Goal: Transaction & Acquisition: Purchase product/service

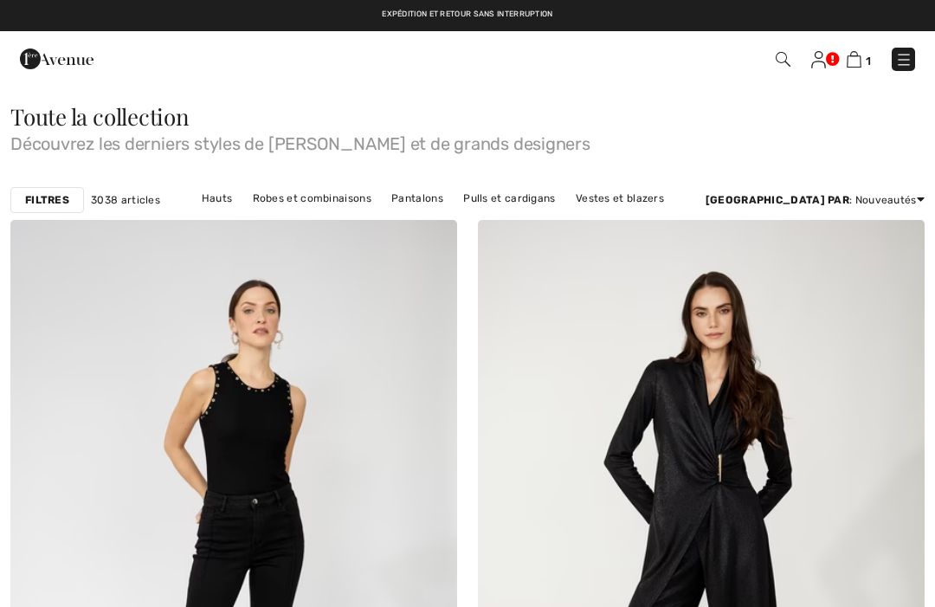
checkbox input "true"
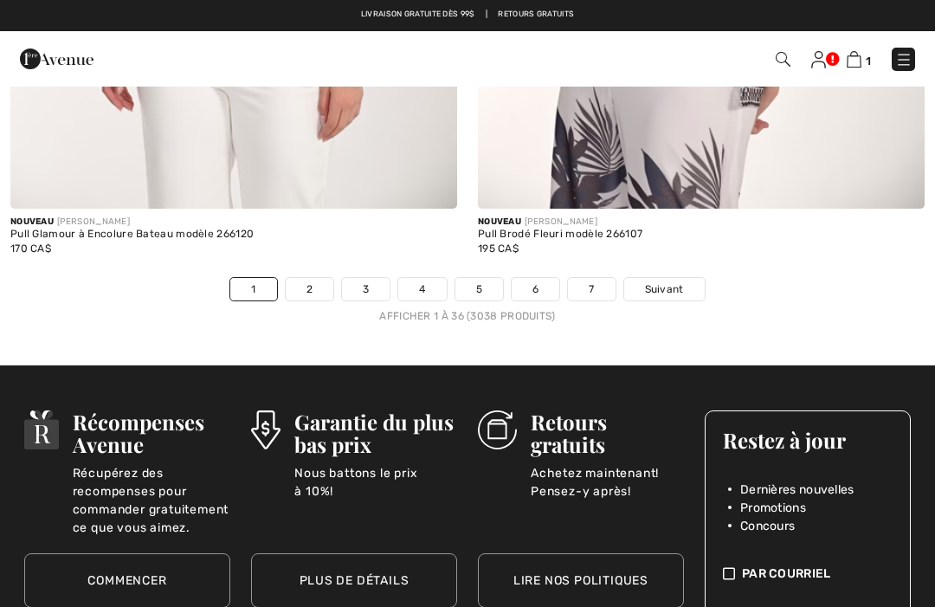
scroll to position [13615, 0]
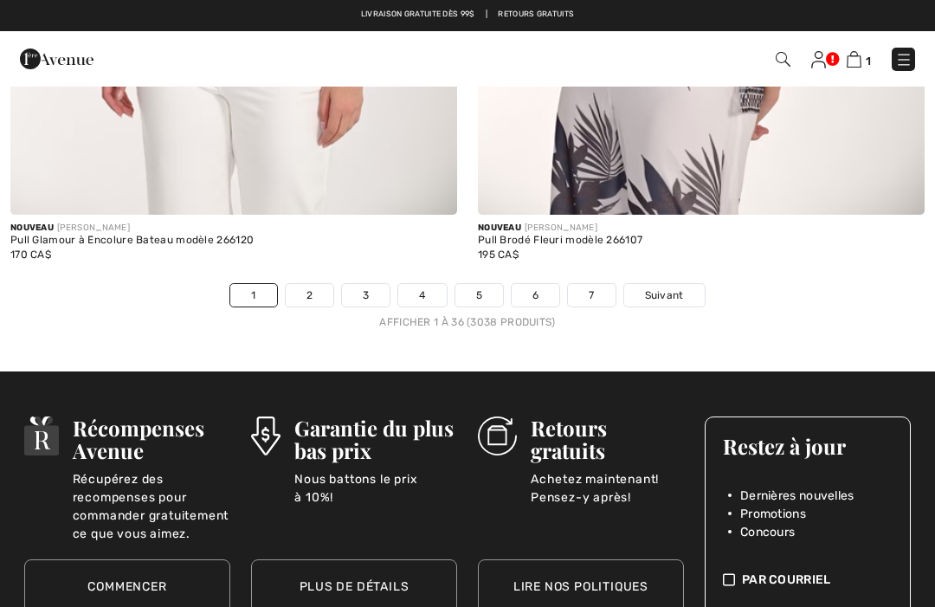
click at [659, 292] on link "Suivant" at bounding box center [665, 295] width 81 height 23
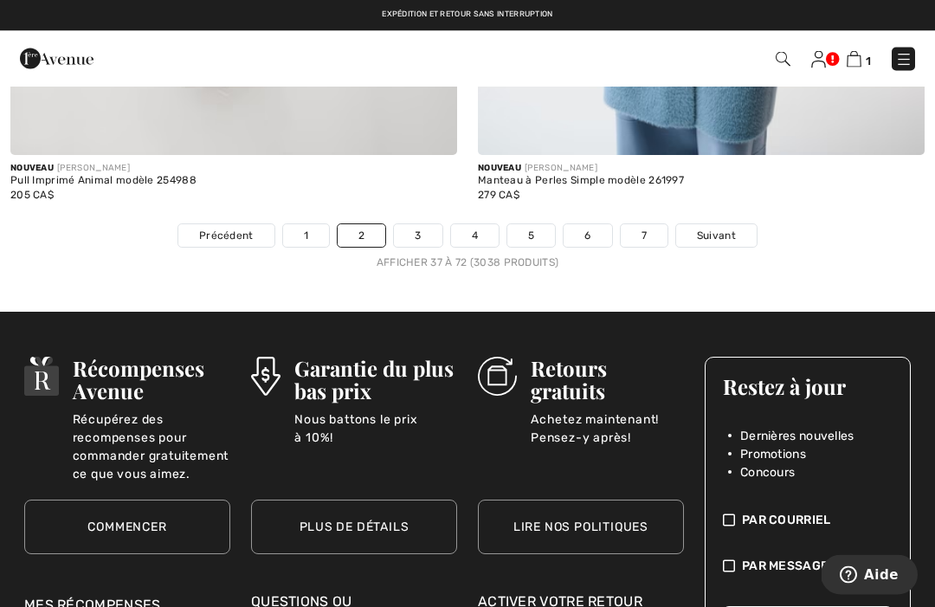
scroll to position [13758, 0]
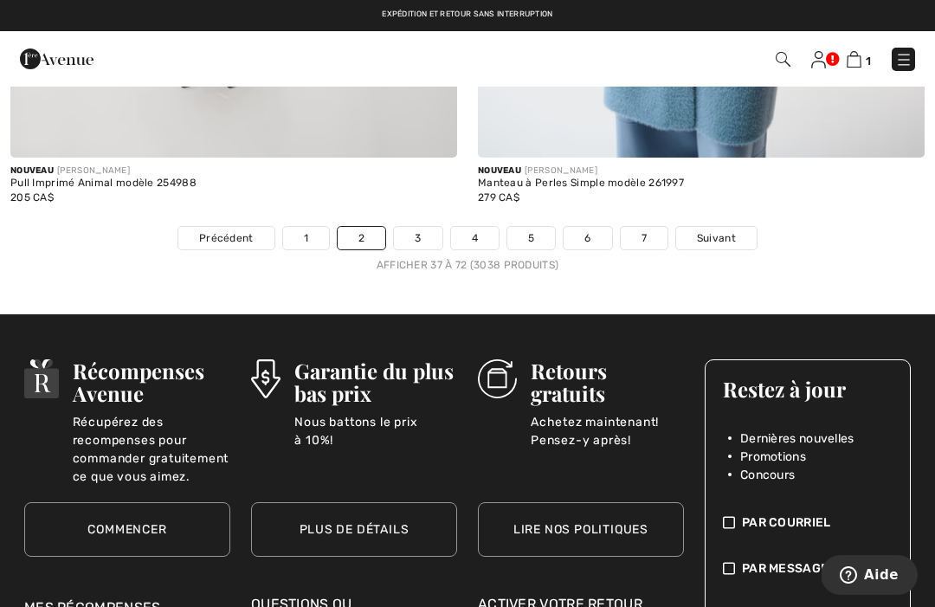
click at [720, 230] on span "Suivant" at bounding box center [716, 238] width 39 height 16
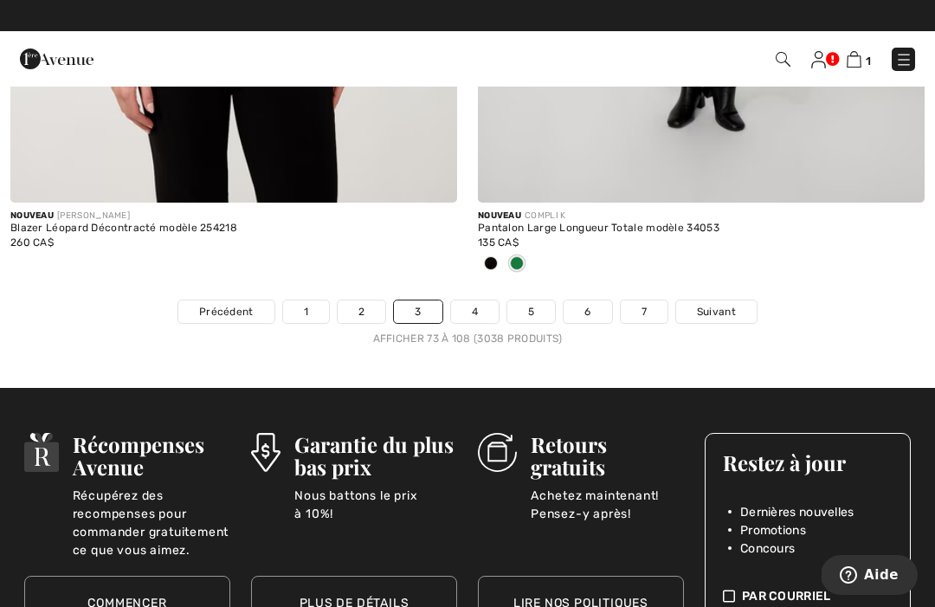
scroll to position [13736, 0]
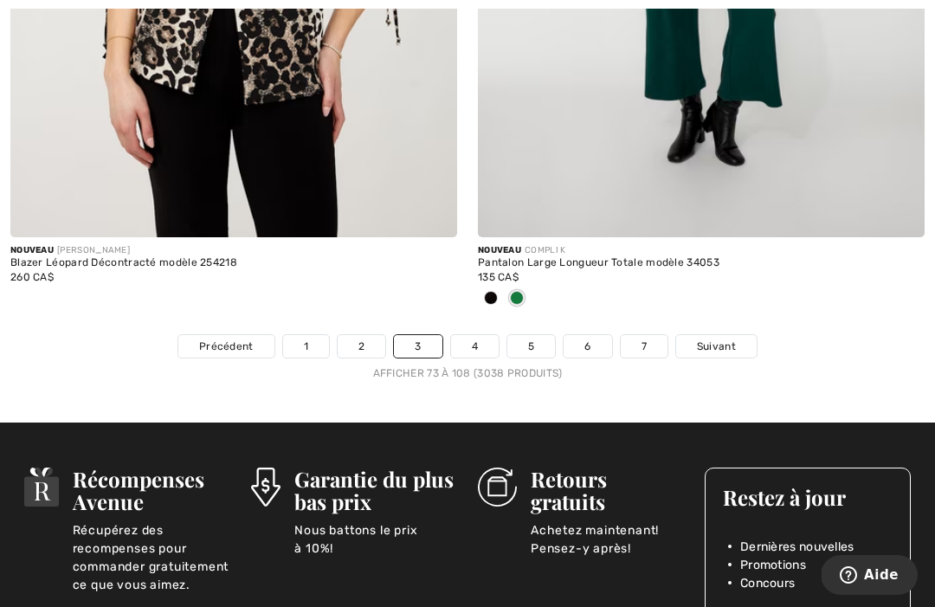
click at [710, 343] on link "Suivant" at bounding box center [716, 346] width 81 height 23
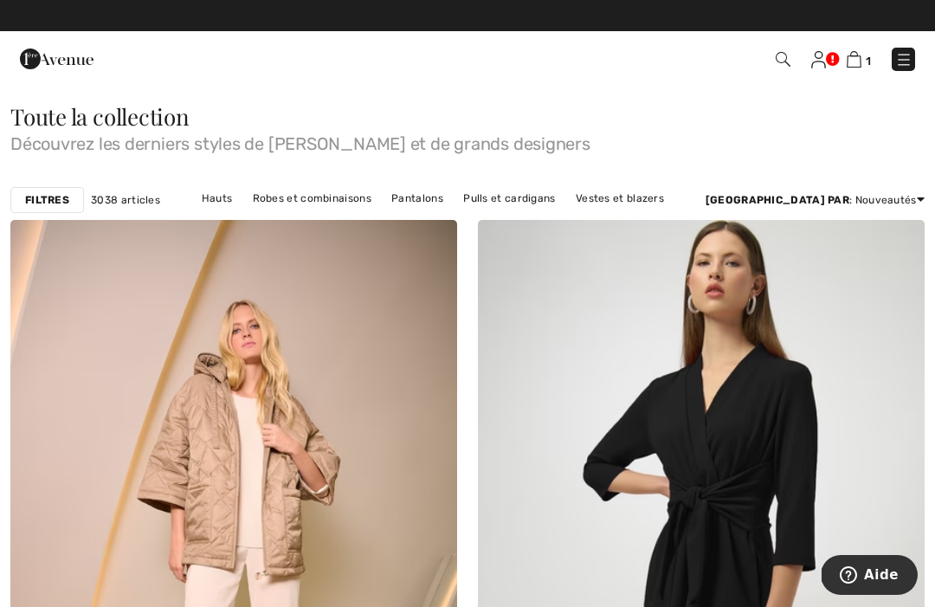
click at [390, 210] on link "Jupes" at bounding box center [364, 221] width 49 height 23
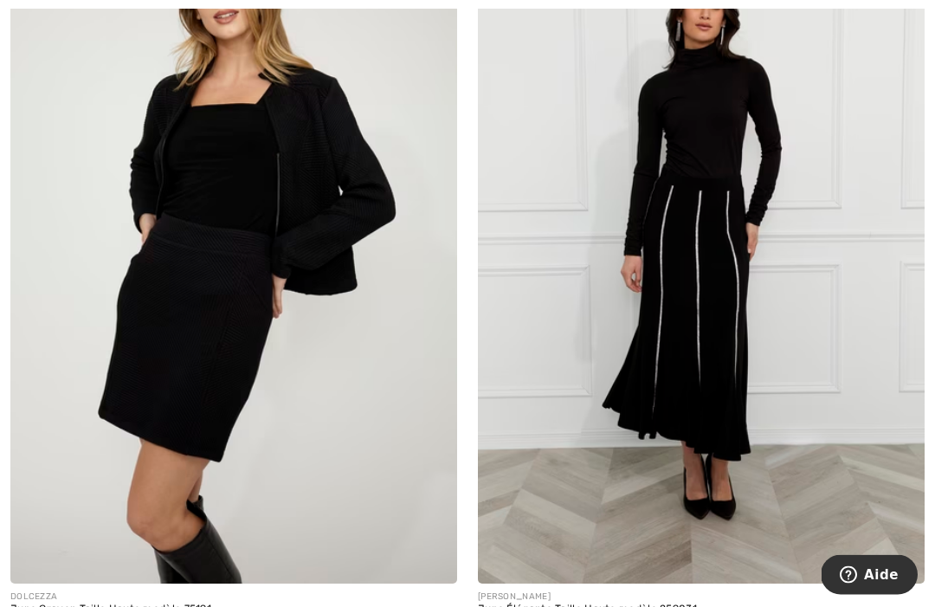
scroll to position [4995, 0]
click at [184, 304] on img at bounding box center [233, 248] width 447 height 670
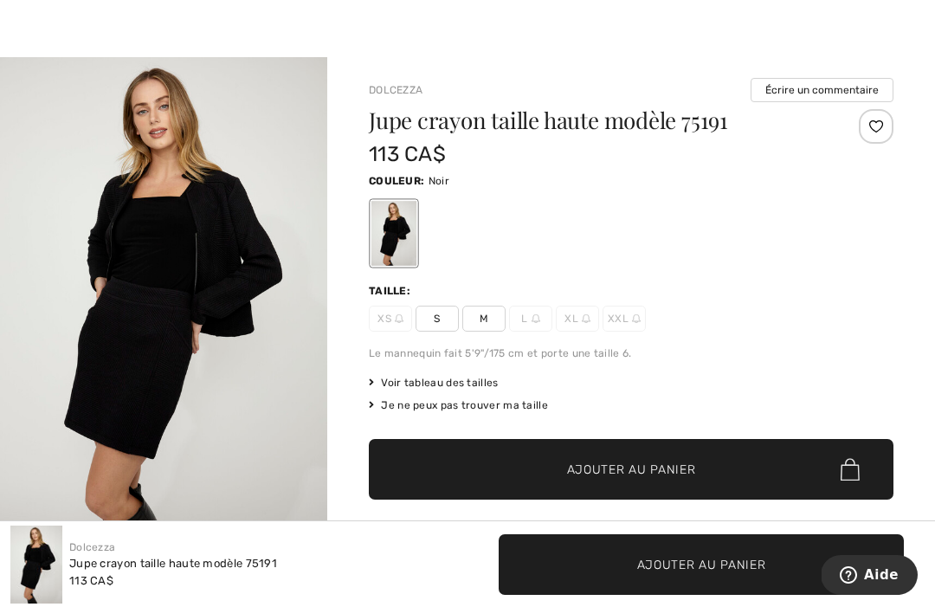
scroll to position [27, 0]
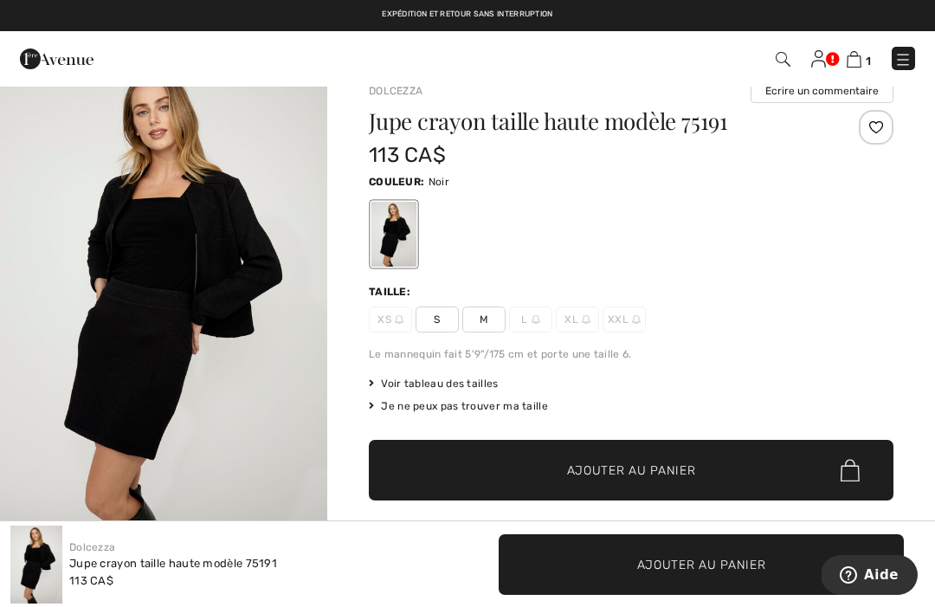
click at [495, 323] on span "M" at bounding box center [484, 320] width 43 height 26
click at [659, 479] on span "Ajouter au panier" at bounding box center [631, 471] width 129 height 18
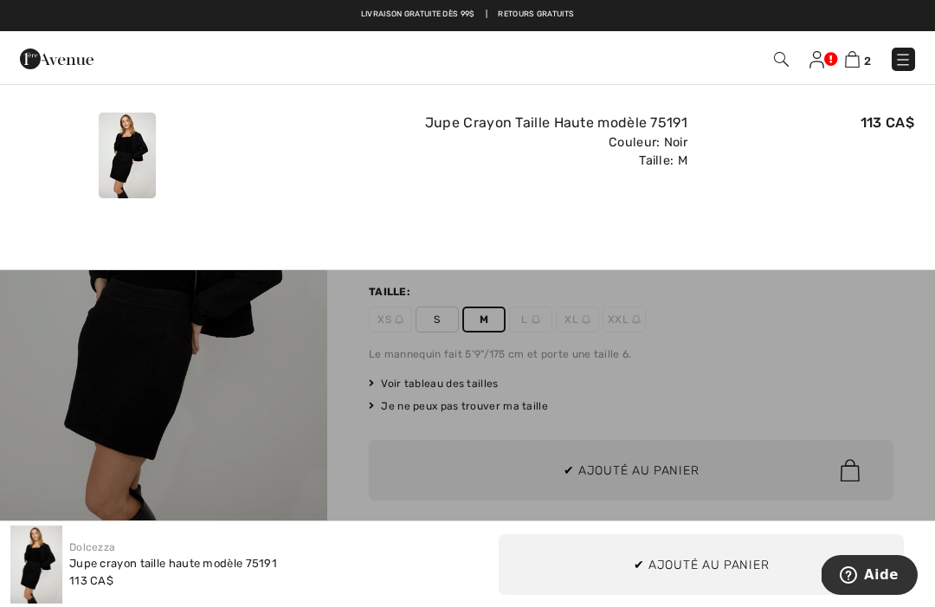
scroll to position [0, 0]
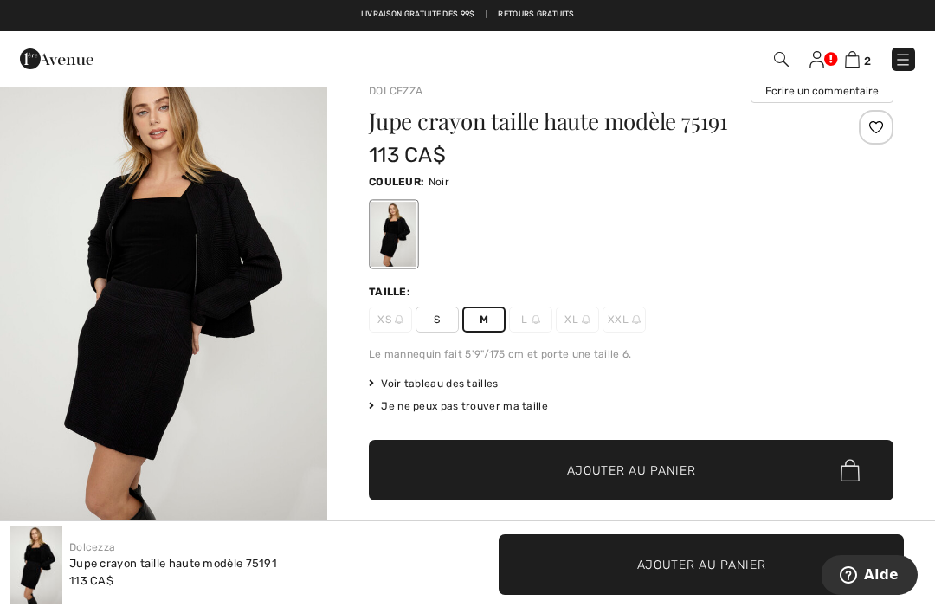
click at [155, 393] on img "1 / 4" at bounding box center [163, 303] width 327 height 491
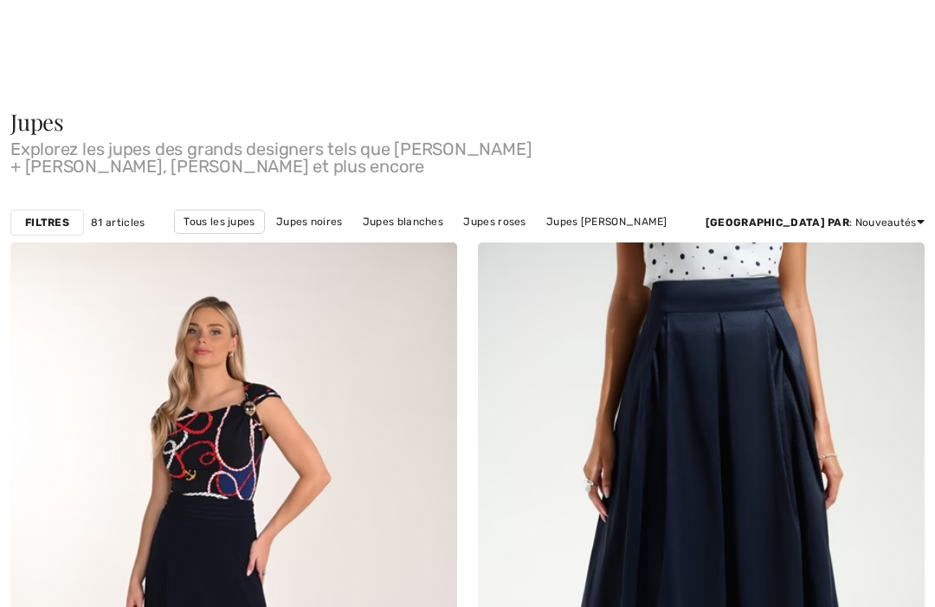
checkbox input "true"
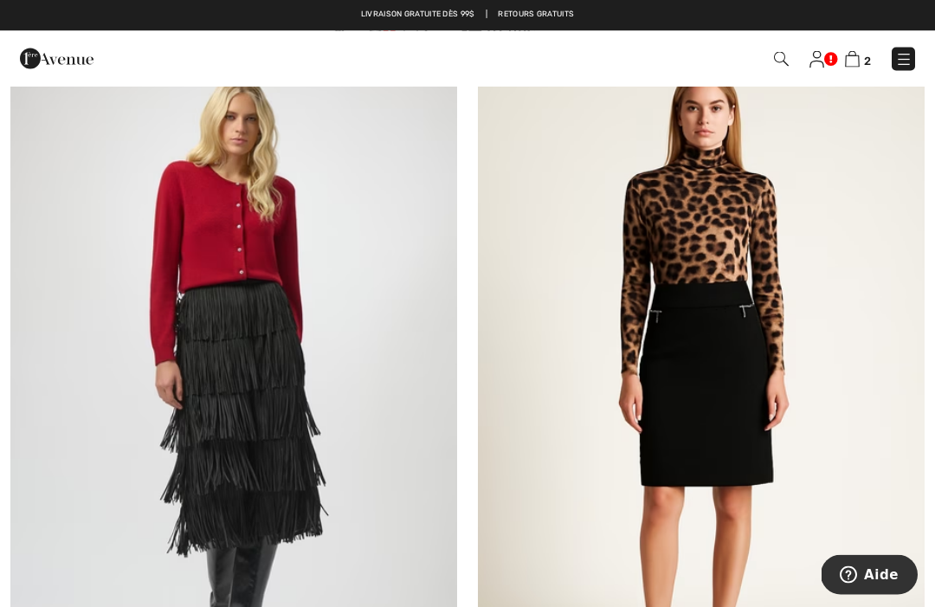
scroll to position [6370, 0]
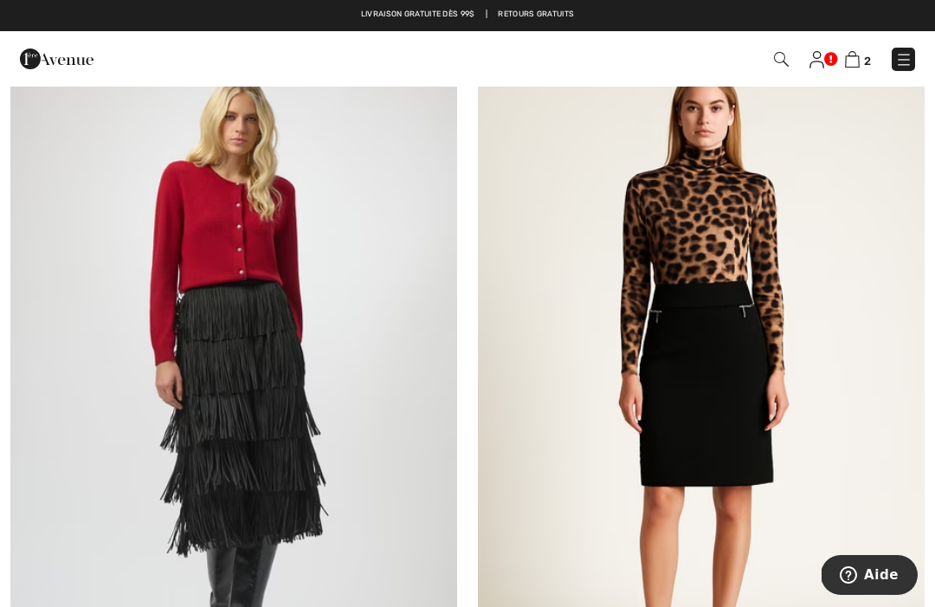
click at [722, 323] on img at bounding box center [701, 380] width 447 height 670
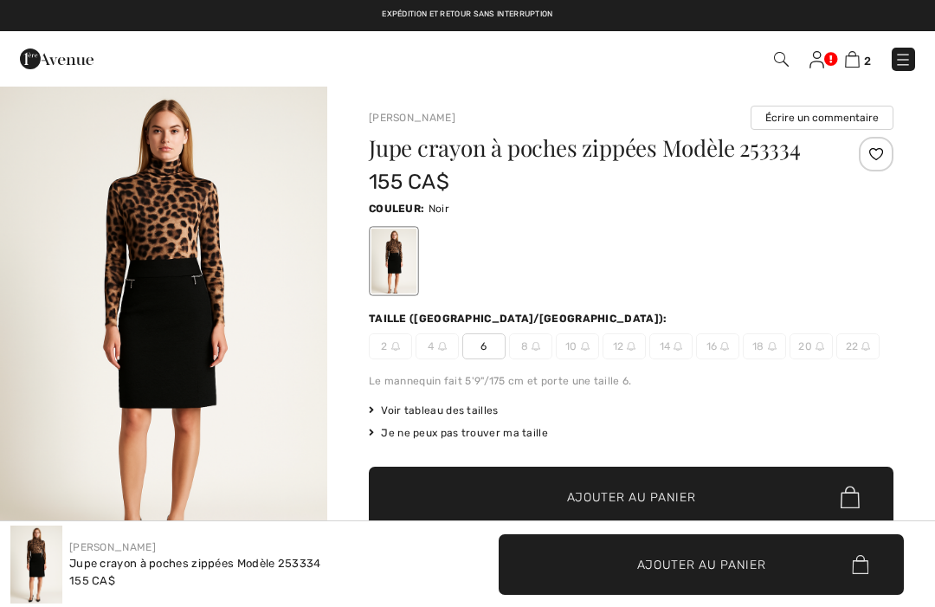
checkbox input "true"
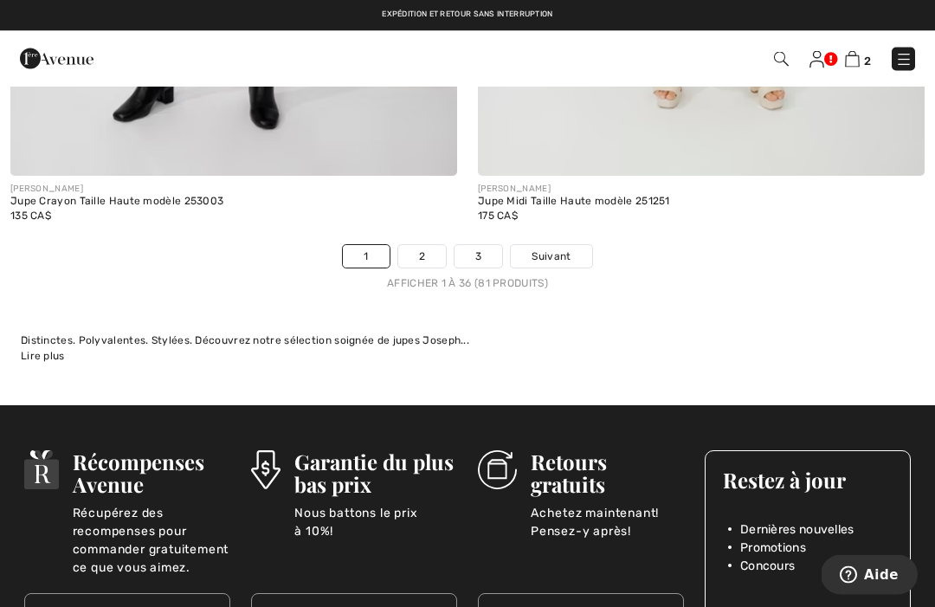
scroll to position [13810, 0]
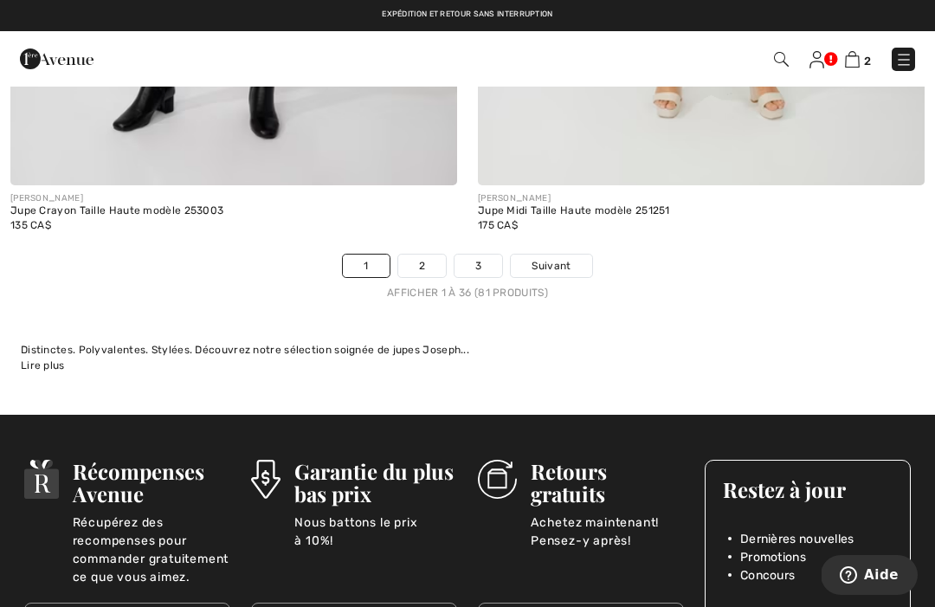
click at [430, 255] on link "2" at bounding box center [422, 266] width 48 height 23
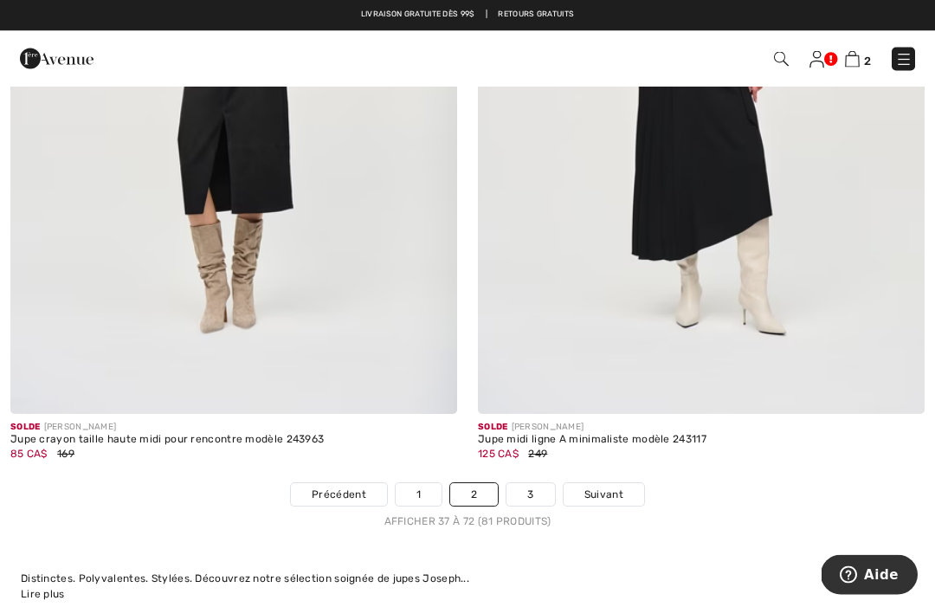
scroll to position [13524, 0]
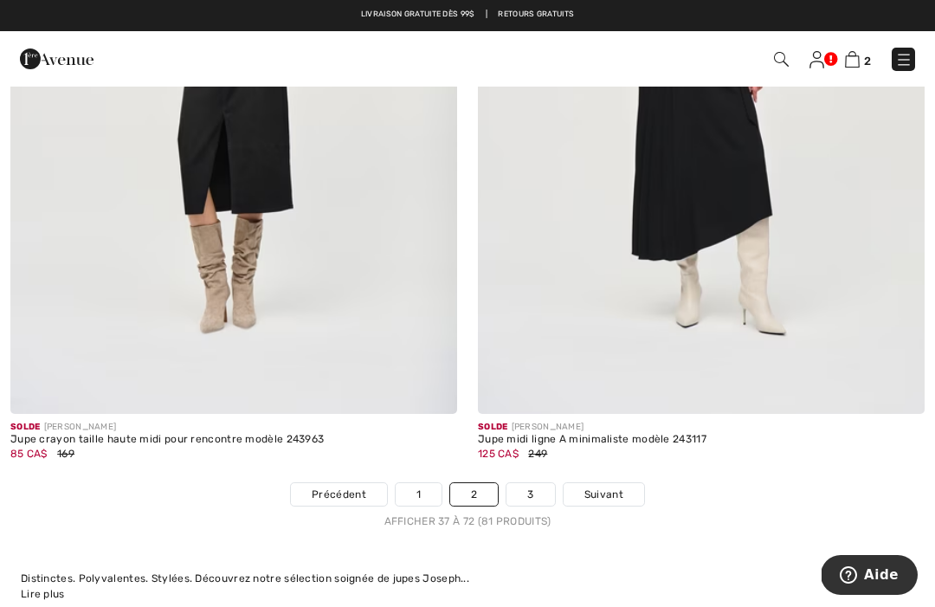
click at [603, 483] on link "Suivant" at bounding box center [604, 494] width 81 height 23
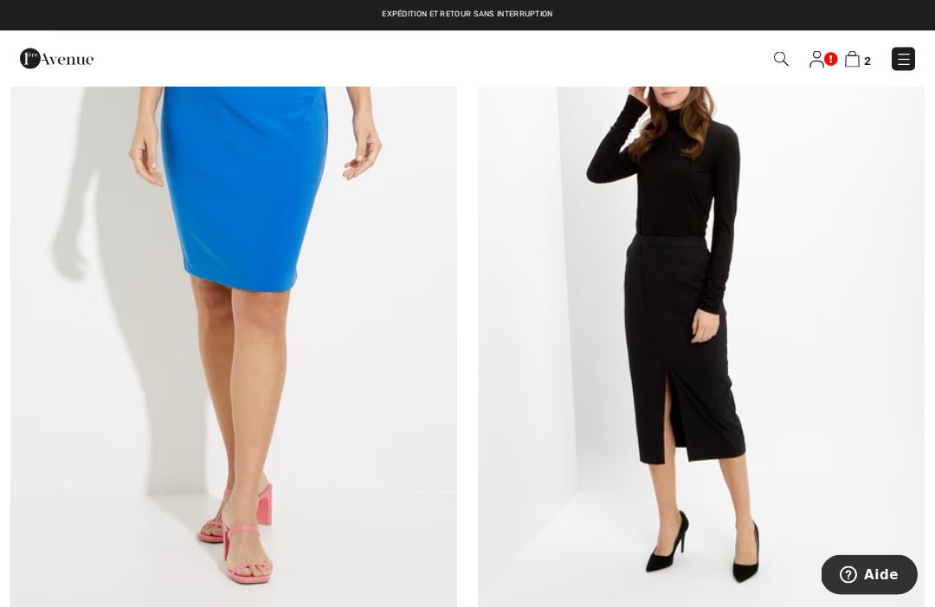
scroll to position [2520, 0]
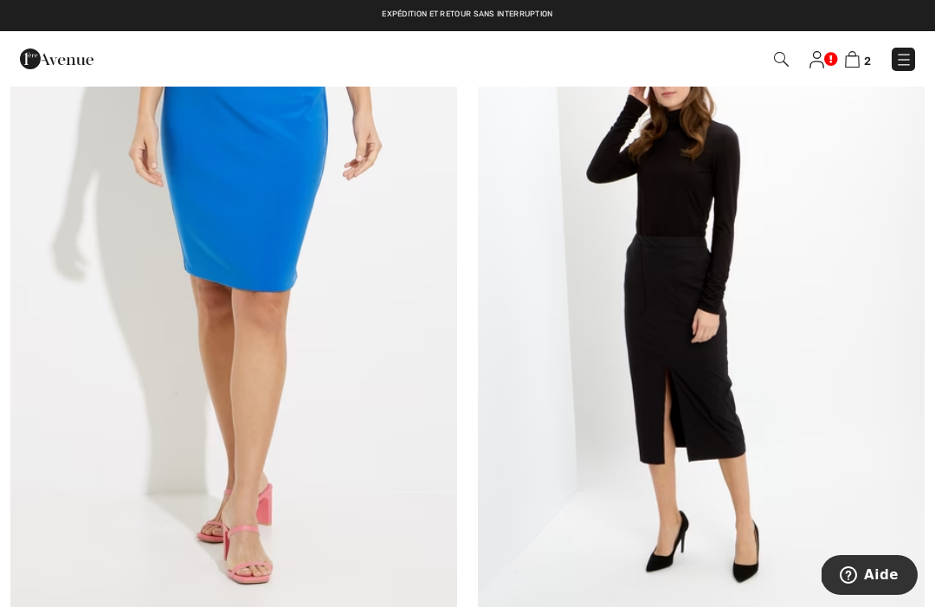
click at [319, 326] on img at bounding box center [233, 302] width 447 height 670
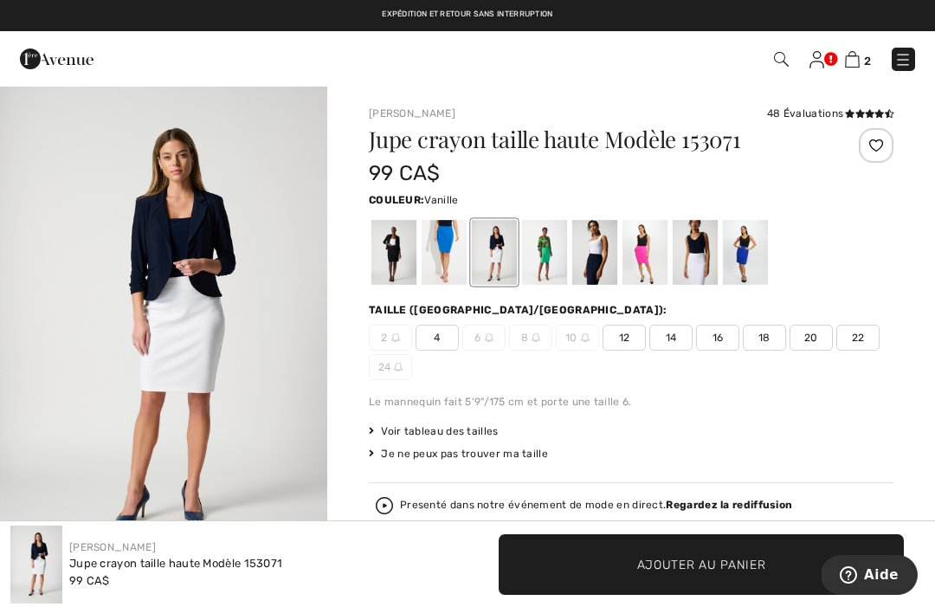
click at [636, 343] on span "12" at bounding box center [624, 338] width 43 height 26
click at [409, 256] on div at bounding box center [394, 252] width 45 height 65
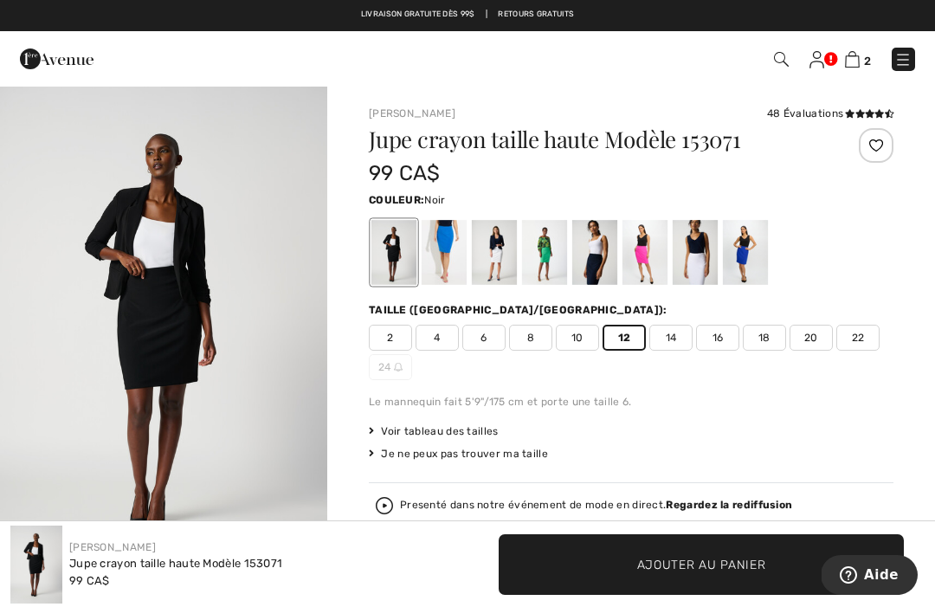
click at [745, 569] on span "Ajouter au panier" at bounding box center [701, 564] width 129 height 18
click at [883, 419] on div "Jupe crayon taille haute Modèle 153071 99 CA$ Couleur: Noir Taille (CA/US): 2 4…" at bounding box center [631, 431] width 525 height 607
click at [754, 249] on div at bounding box center [745, 252] width 45 height 65
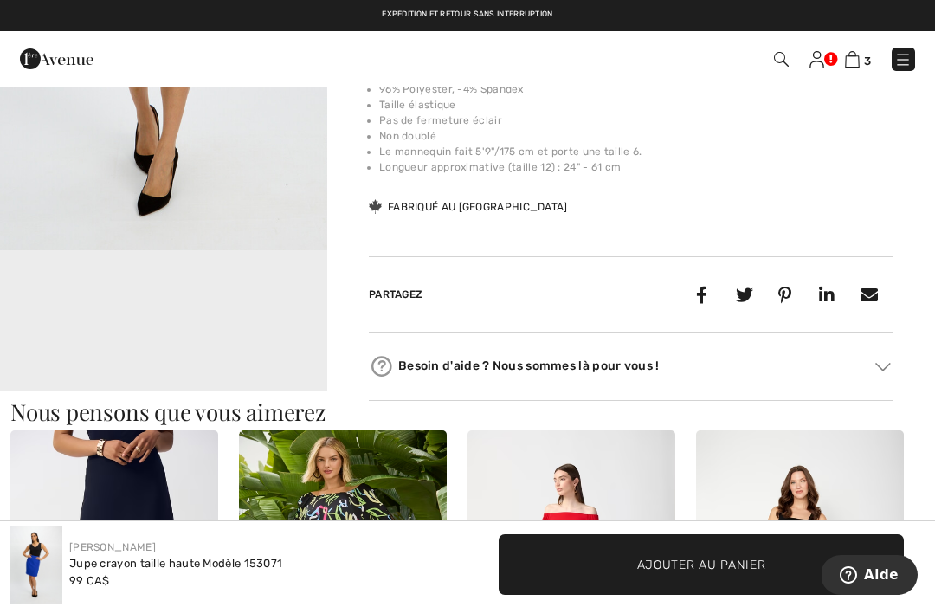
scroll to position [819, 0]
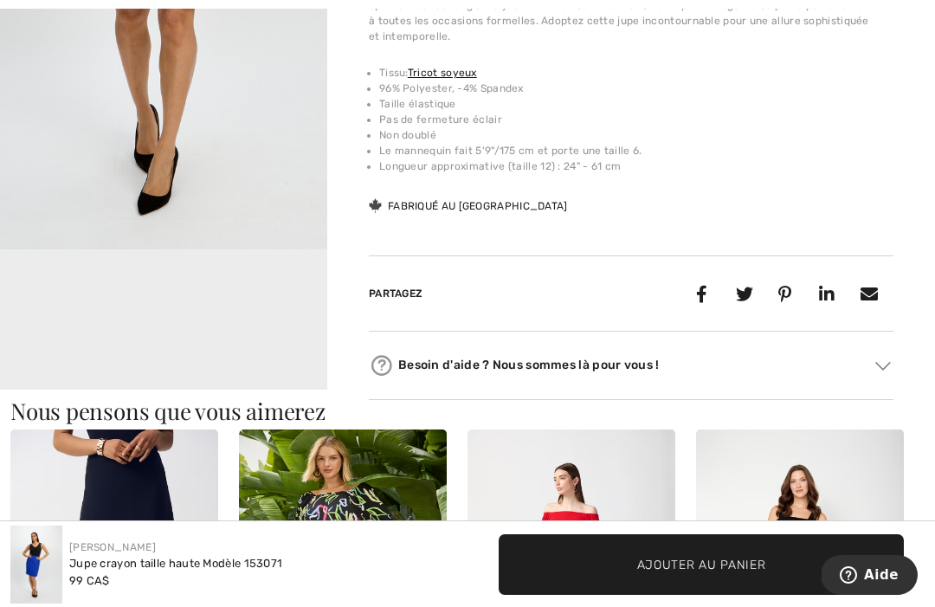
click at [262, 345] on video "Your browser does not support the video tag." at bounding box center [163, 331] width 327 height 164
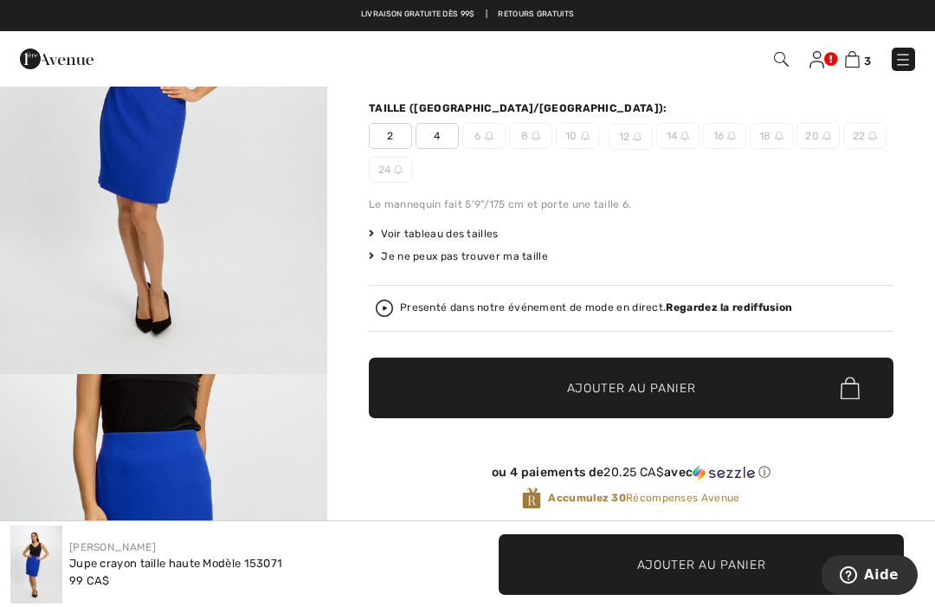
scroll to position [0, 0]
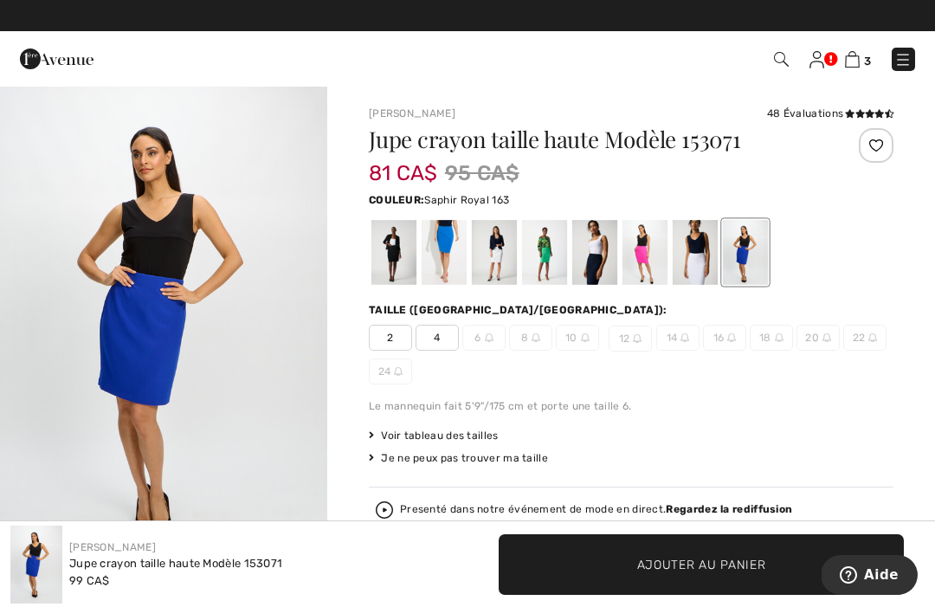
click at [858, 60] on img at bounding box center [852, 59] width 15 height 16
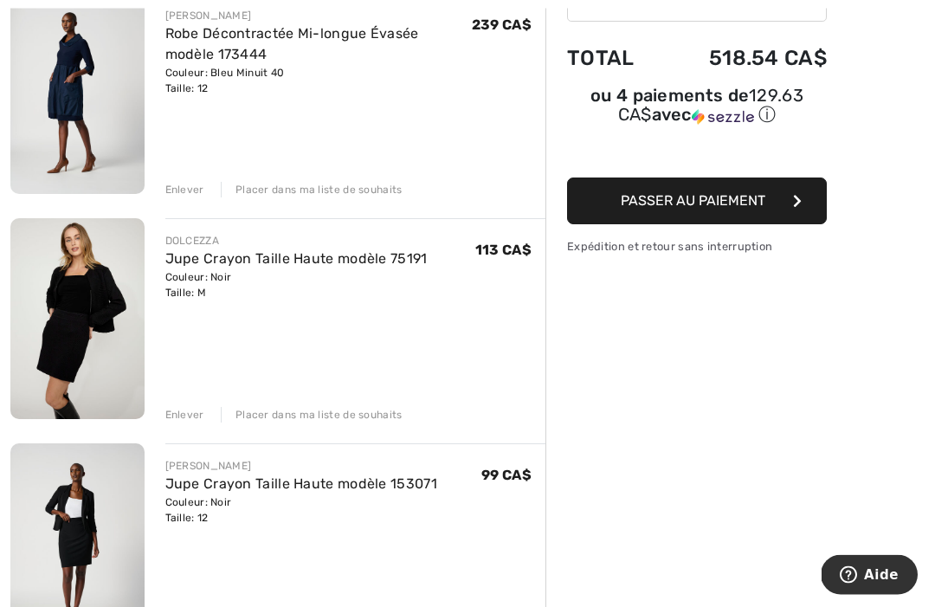
scroll to position [234, 0]
click at [179, 416] on div "Enlever" at bounding box center [184, 415] width 39 height 16
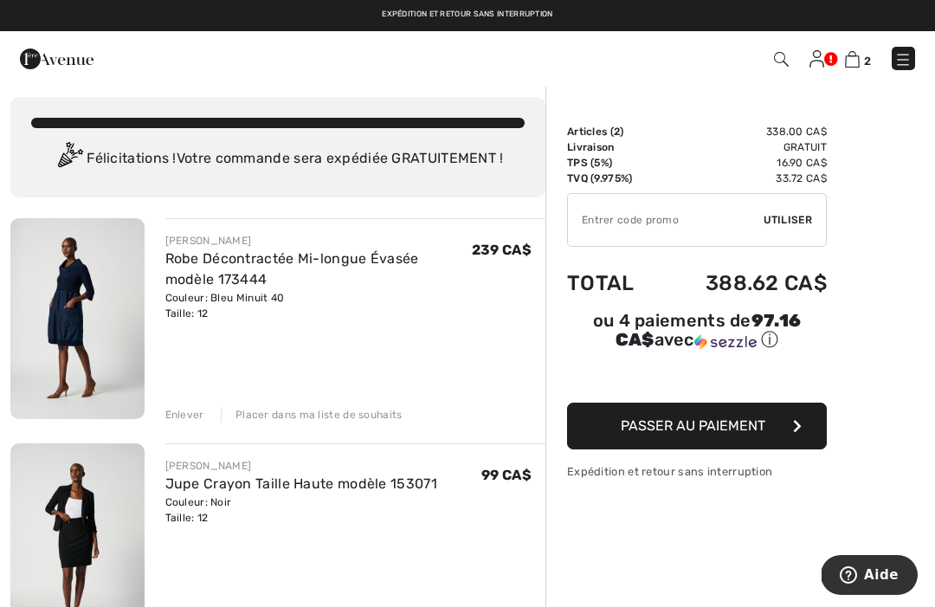
scroll to position [0, 0]
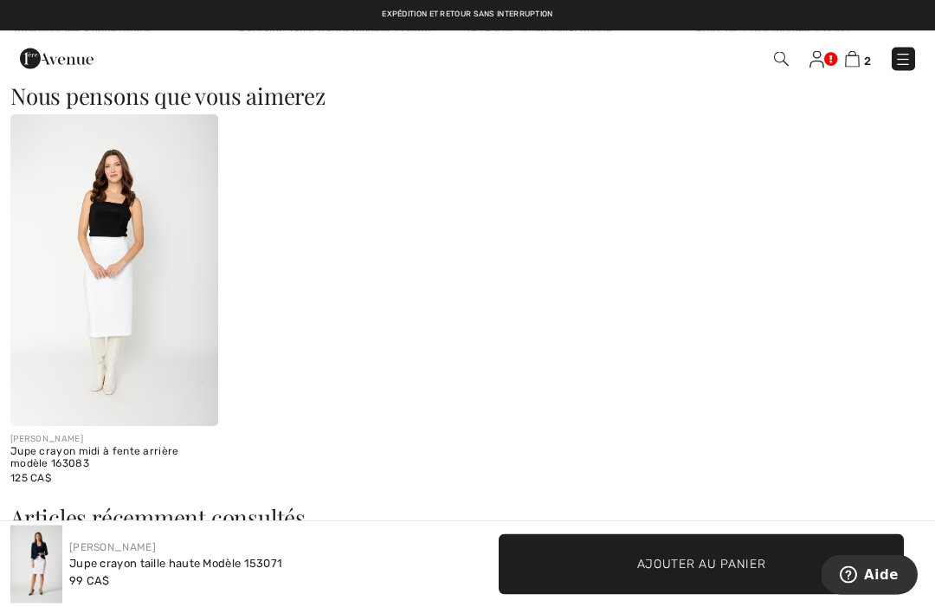
scroll to position [1517, 0]
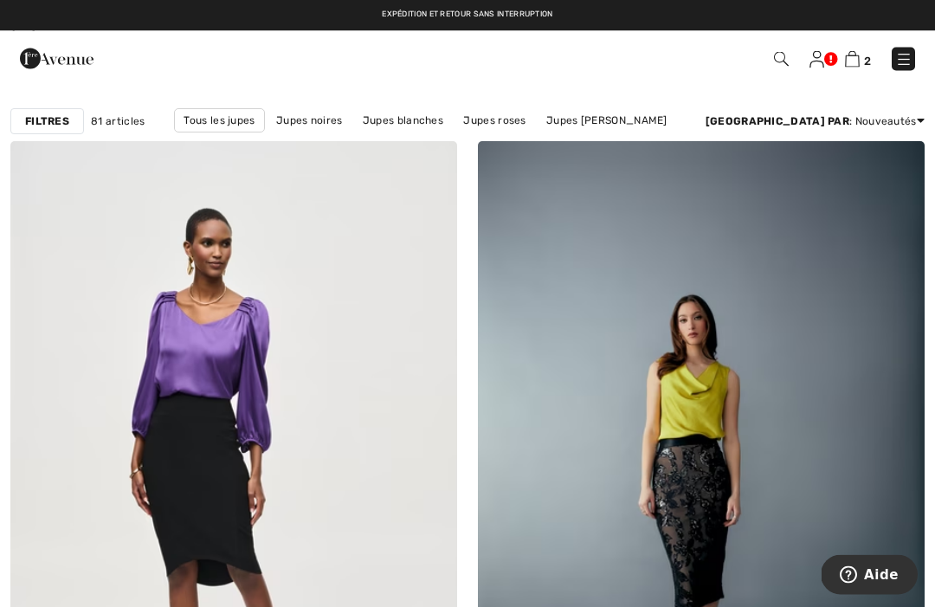
scroll to position [101, 0]
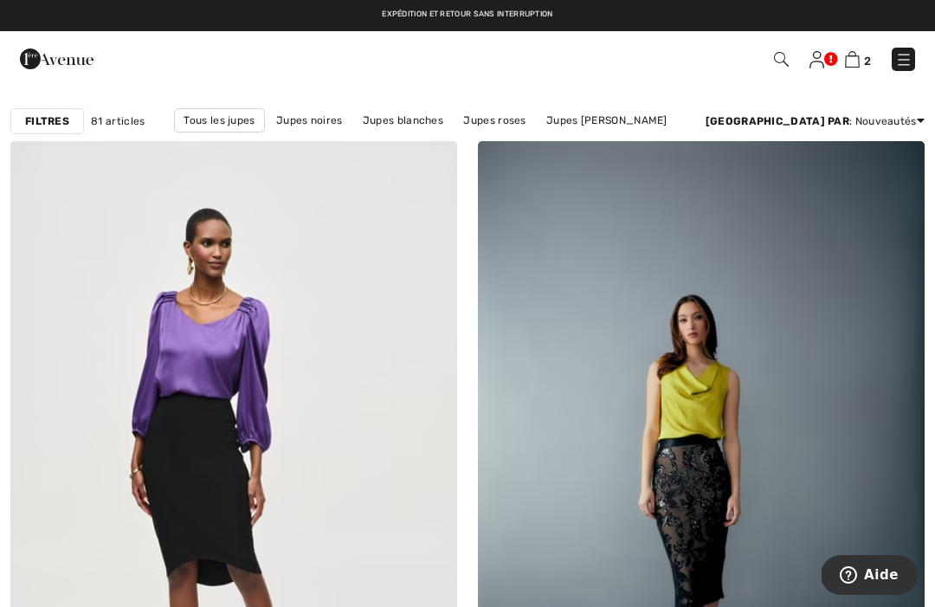
click at [908, 65] on img at bounding box center [904, 59] width 17 height 17
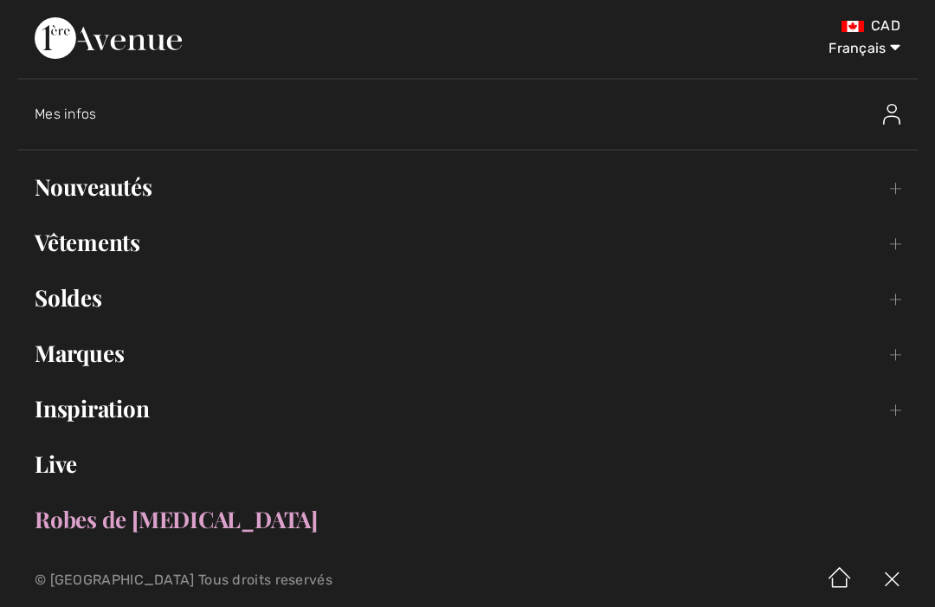
click at [65, 126] on div "Mes infos" at bounding box center [476, 114] width 883 height 55
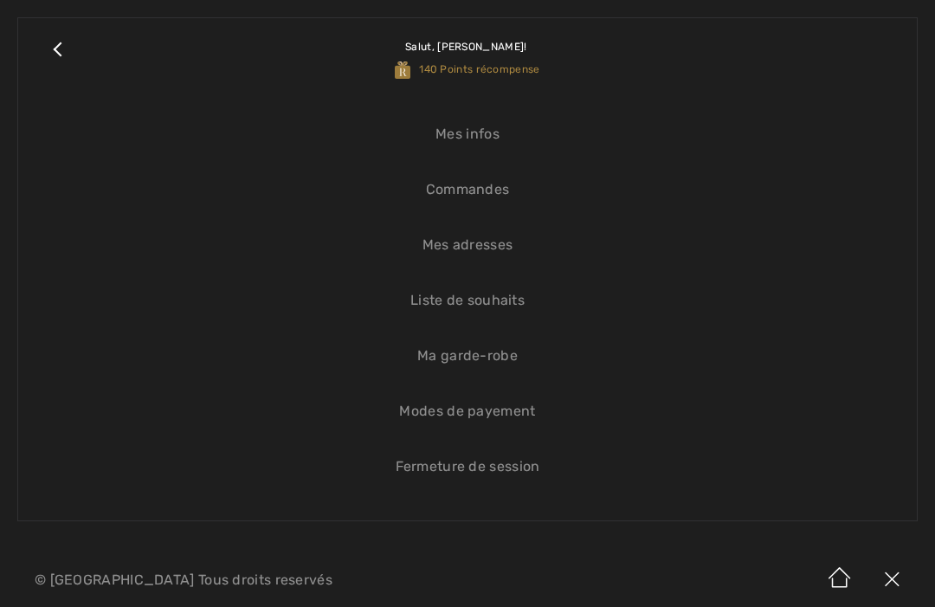
scroll to position [0, 0]
click at [66, 61] on link "Close submenu" at bounding box center [57, 58] width 43 height 45
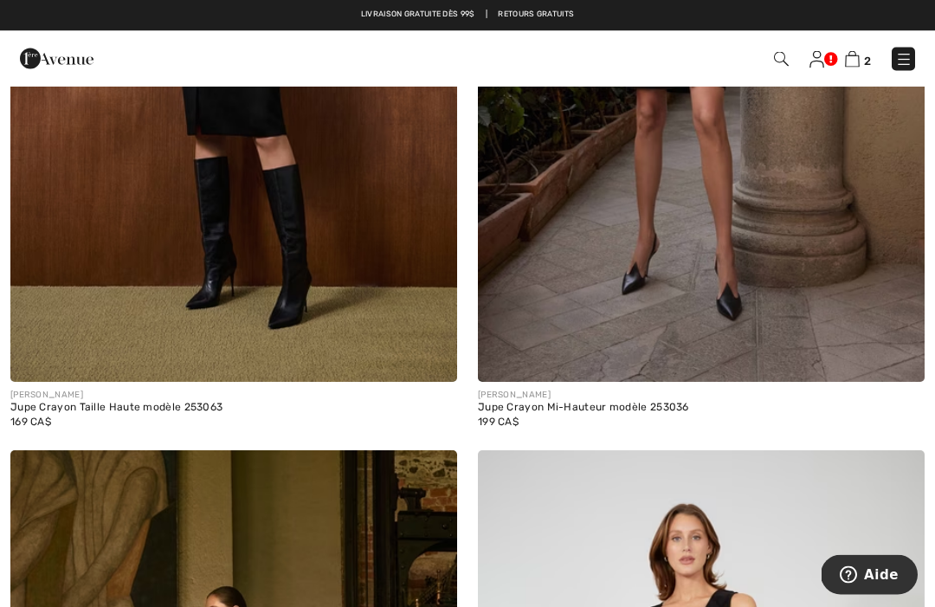
scroll to position [12131, 0]
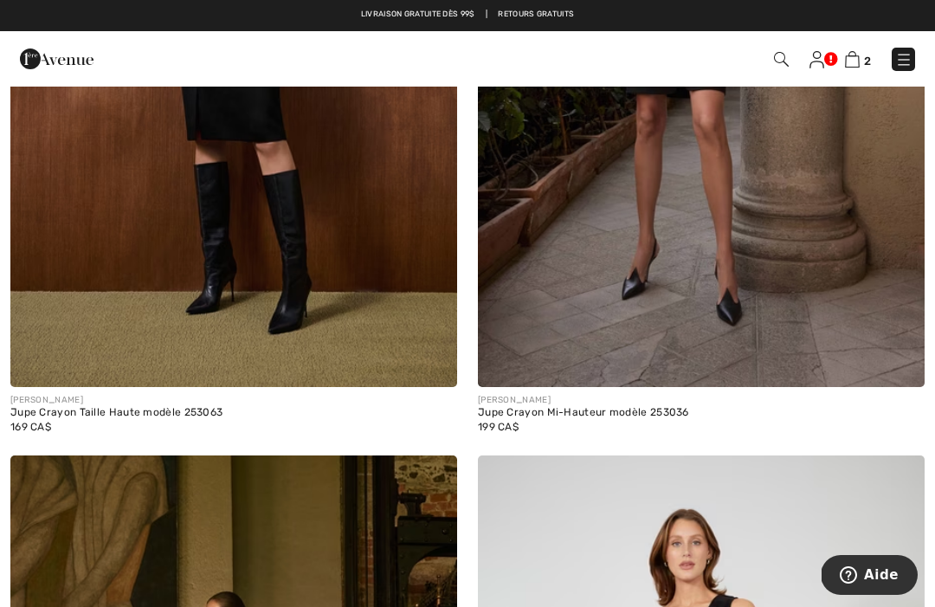
click at [858, 53] on img at bounding box center [852, 59] width 15 height 16
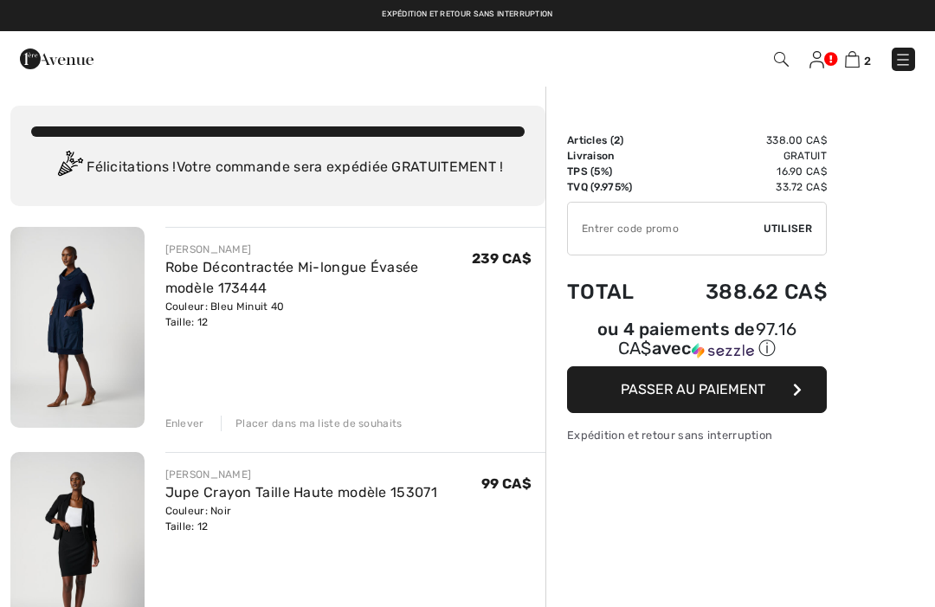
checkbox input "true"
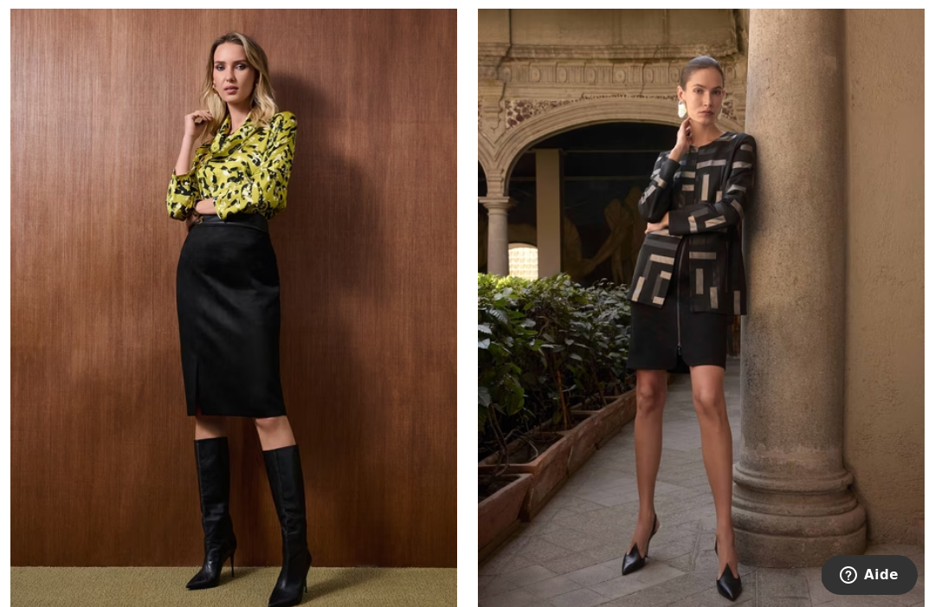
scroll to position [11859, 0]
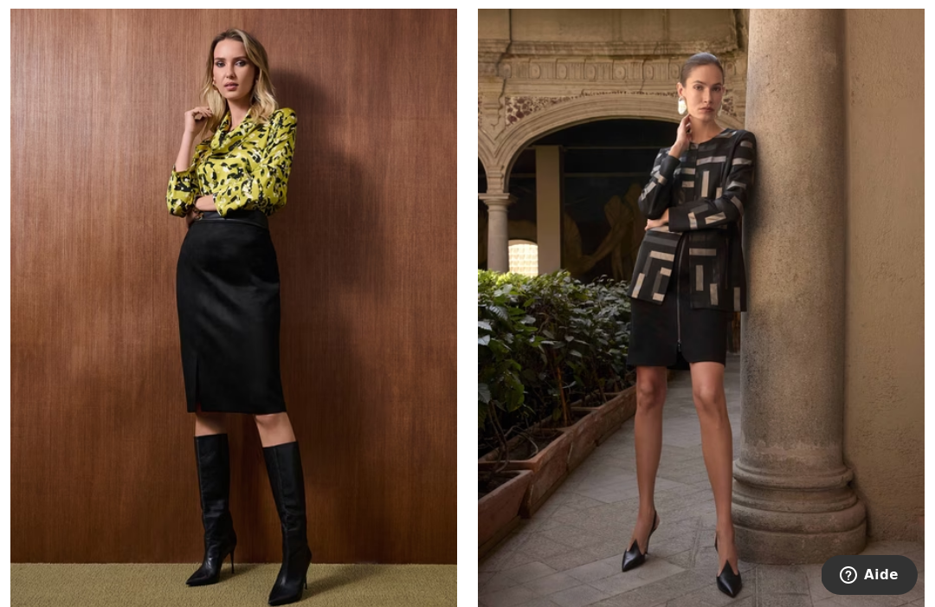
click at [859, 571] on span "Aide" at bounding box center [852, 574] width 24 height 17
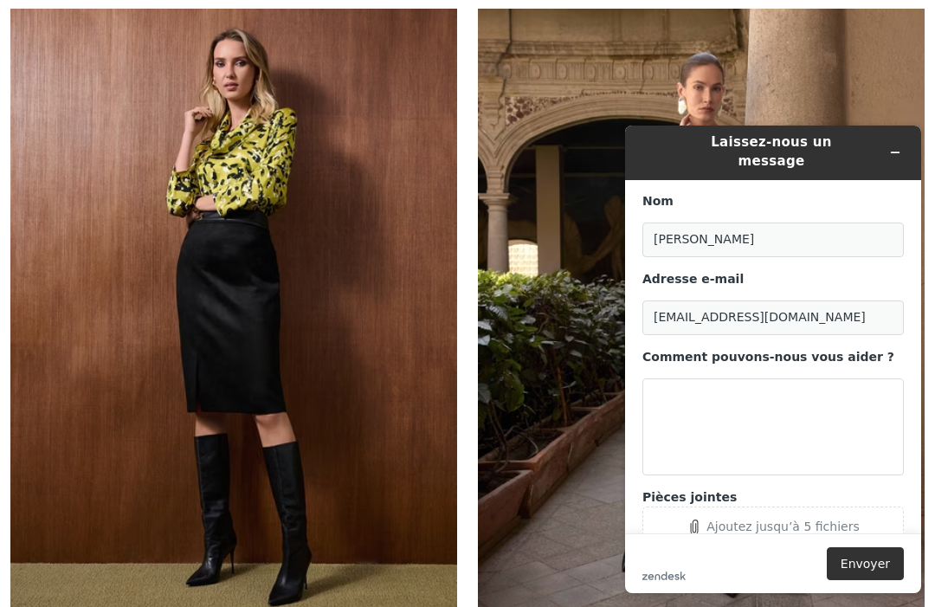
click at [553, 424] on img at bounding box center [701, 324] width 447 height 670
click at [842, 77] on img at bounding box center [701, 324] width 447 height 670
click at [896, 146] on icon "Réduire le widget" at bounding box center [896, 152] width 12 height 12
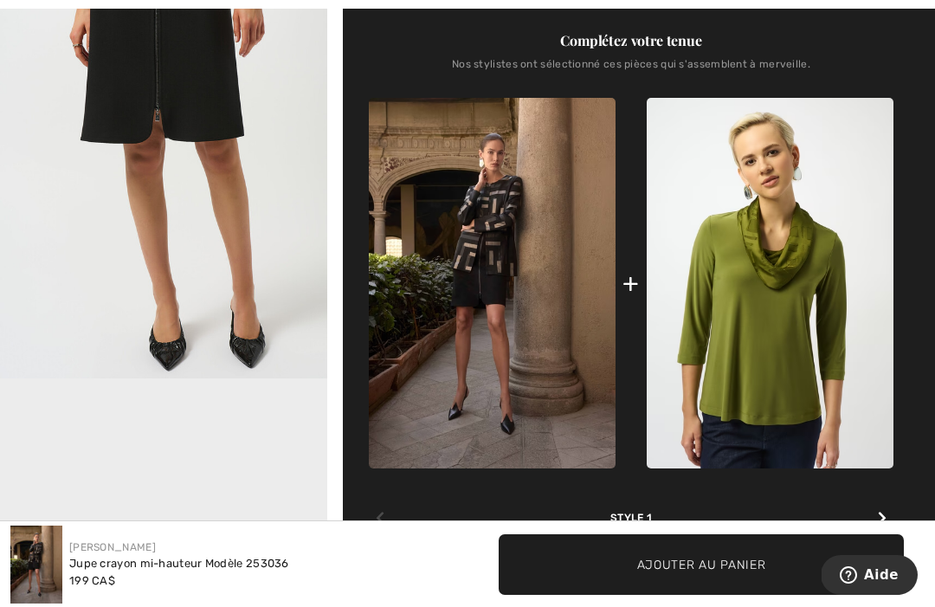
scroll to position [689, 0]
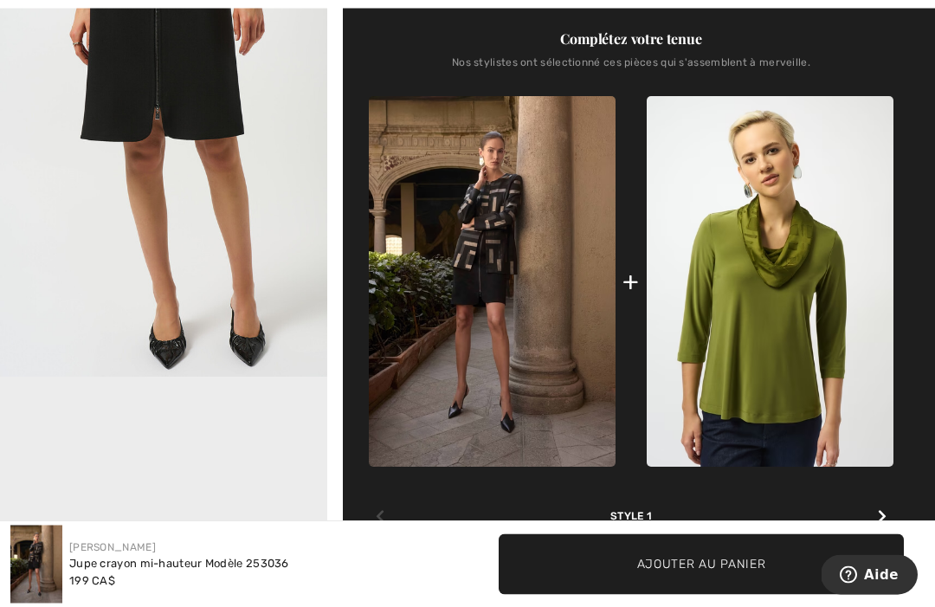
click at [394, 515] on div "Style 1" at bounding box center [631, 496] width 525 height 57
click at [369, 528] on div "Complétez votre tenue Nos stylistes ont sélectionné ces pièces qui s'assemblent…" at bounding box center [631, 279] width 525 height 582
click at [560, 327] on img at bounding box center [492, 282] width 247 height 371
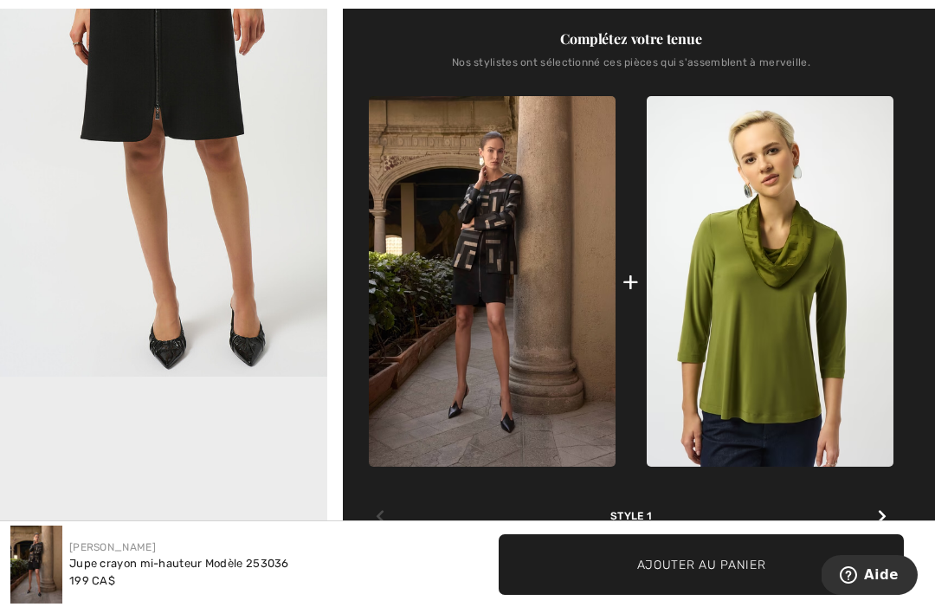
click at [893, 527] on div at bounding box center [882, 517] width 23 height 35
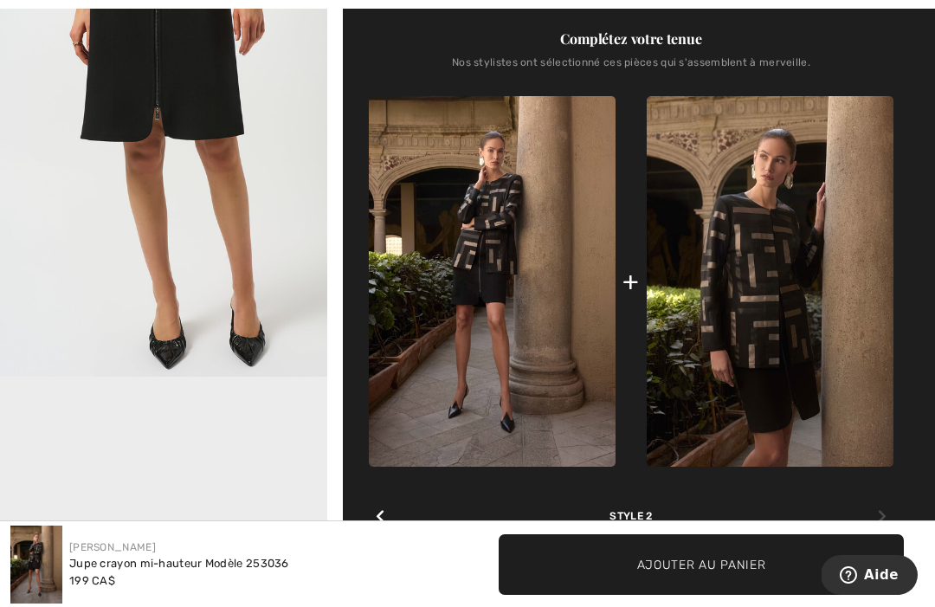
click at [633, 296] on div "+" at bounding box center [631, 281] width 16 height 39
click at [643, 532] on div "Complétez votre tenue Nos stylistes ont sélectionné ces pièces qui s'assemblent…" at bounding box center [631, 278] width 525 height 582
click at [645, 62] on div "Nos stylistes ont sélectionné ces pièces qui s'assemblent à merveille." at bounding box center [631, 69] width 525 height 26
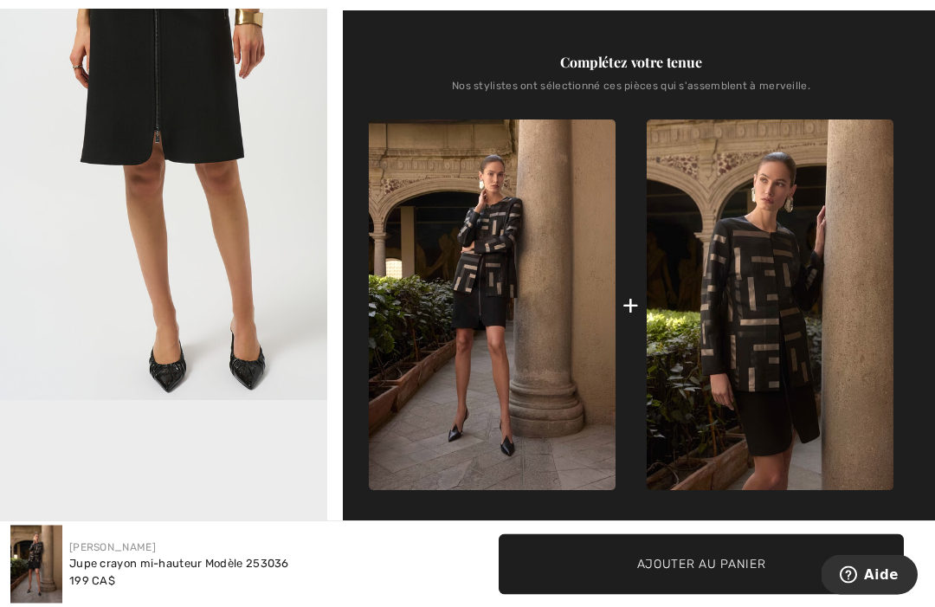
scroll to position [666, 0]
click at [757, 310] on img at bounding box center [770, 305] width 247 height 371
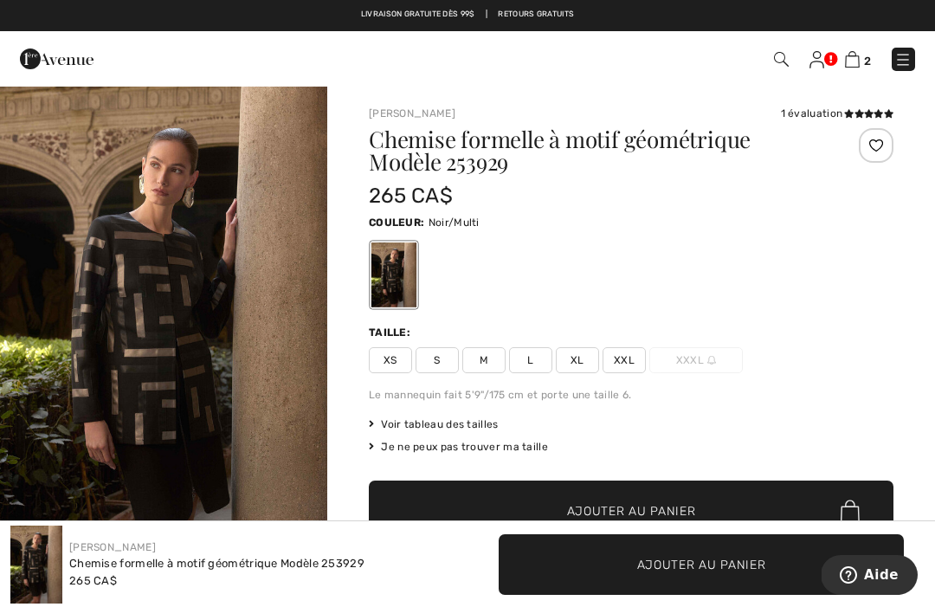
click at [178, 333] on img "1 / 7" at bounding box center [163, 330] width 327 height 490
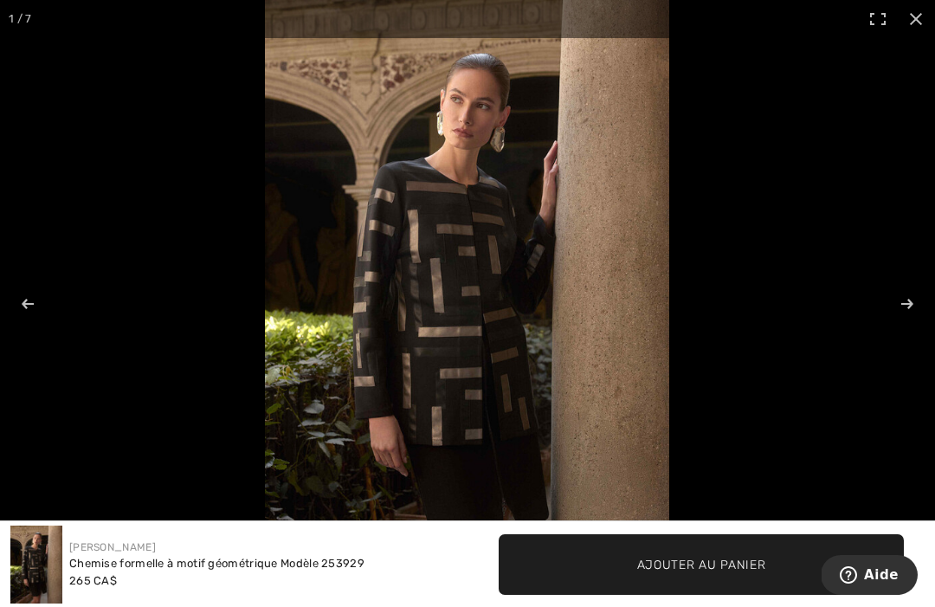
click at [37, 566] on img at bounding box center [36, 565] width 52 height 78
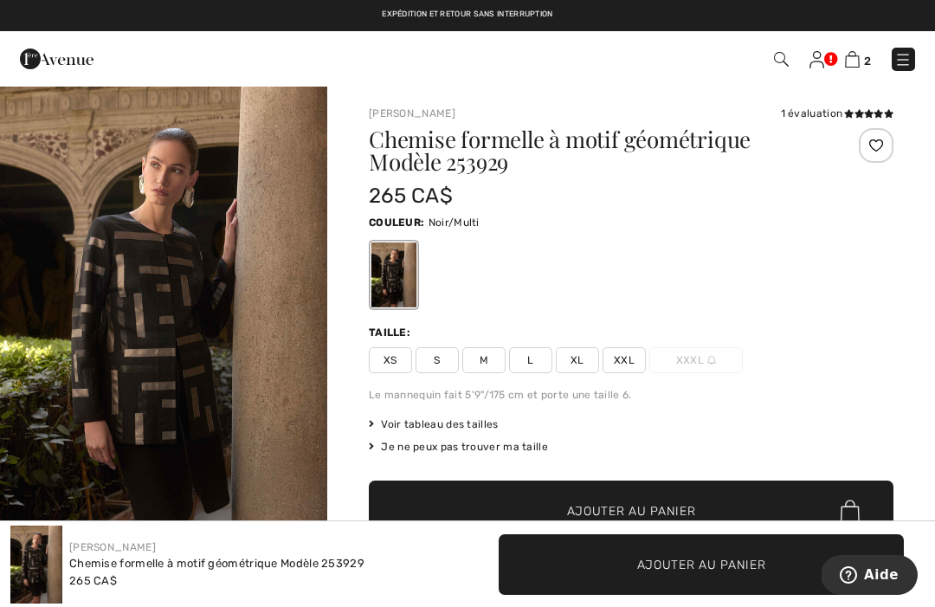
click at [856, 65] on img at bounding box center [852, 59] width 15 height 16
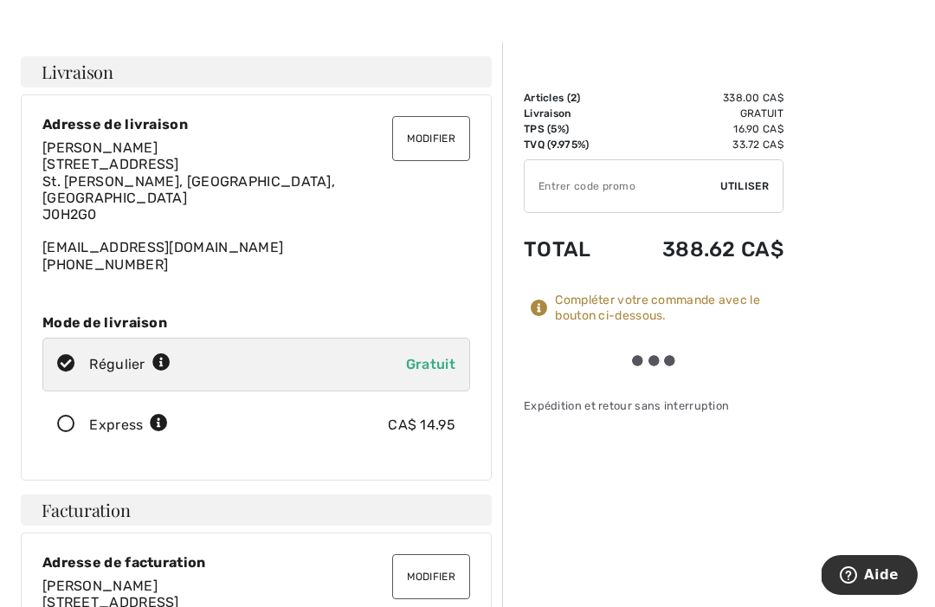
scroll to position [90, 0]
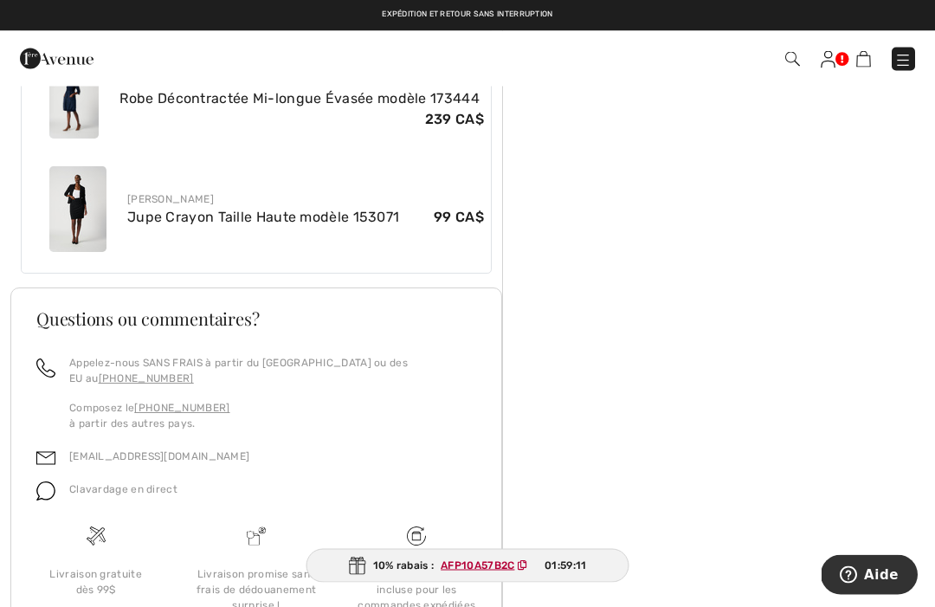
scroll to position [1011, 0]
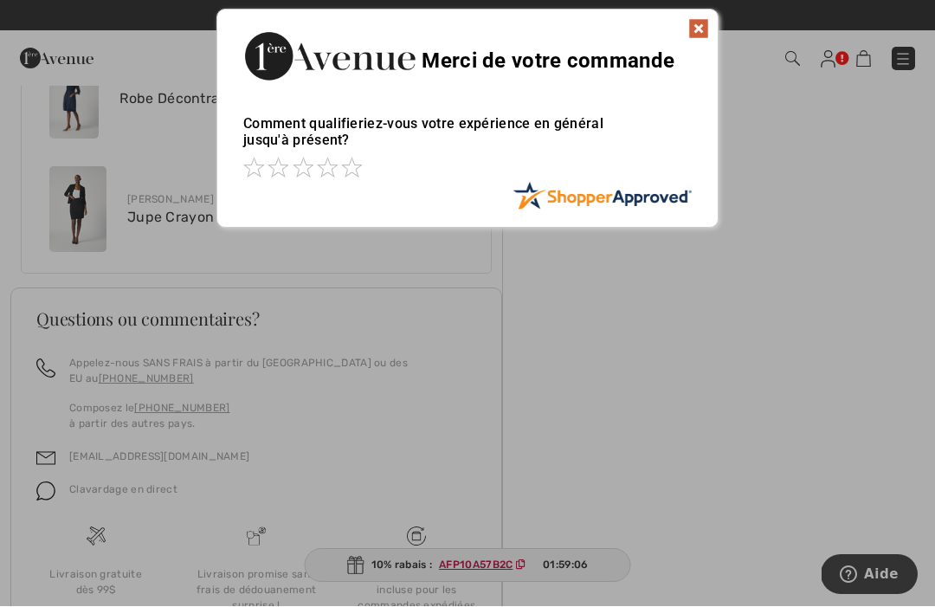
click at [337, 176] on span at bounding box center [327, 168] width 21 height 21
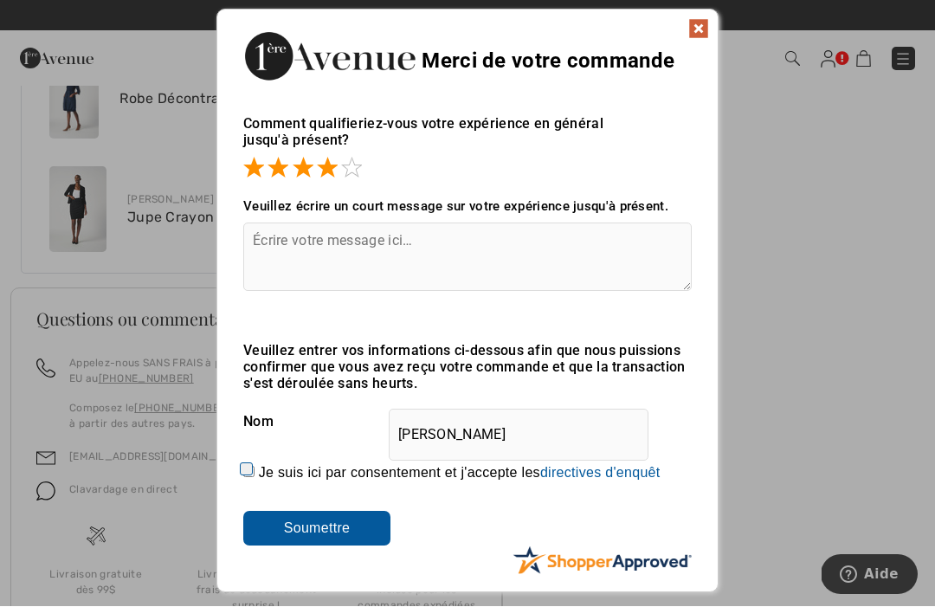
click at [331, 523] on input "Soumettre" at bounding box center [316, 529] width 147 height 35
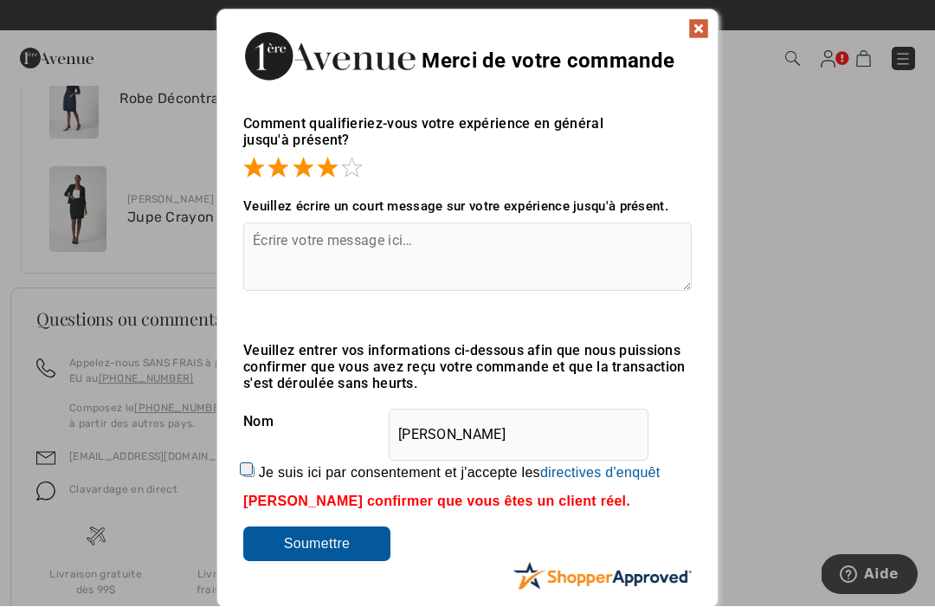
click at [269, 470] on label "Je suis ici par consentement et j'accepte les En soumettant une évaluation, vou…" at bounding box center [460, 474] width 402 height 16
click at [255, 470] on input "Je suis ici par consentement et j'accepte les En soumettant une évaluation, vou…" at bounding box center [248, 472] width 11 height 11
checkbox input "true"
click at [312, 548] on input "Soumettre" at bounding box center [316, 544] width 147 height 35
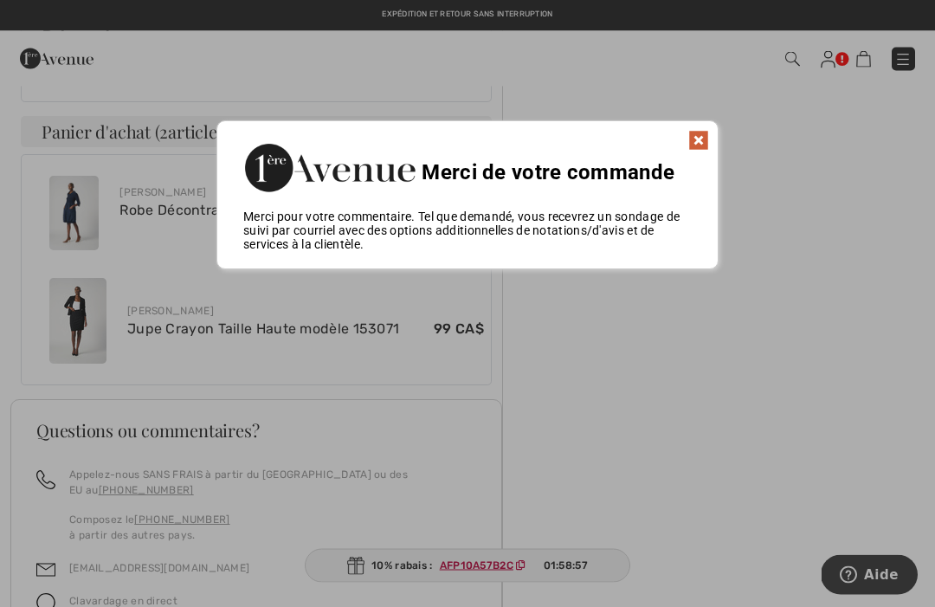
scroll to position [890, 0]
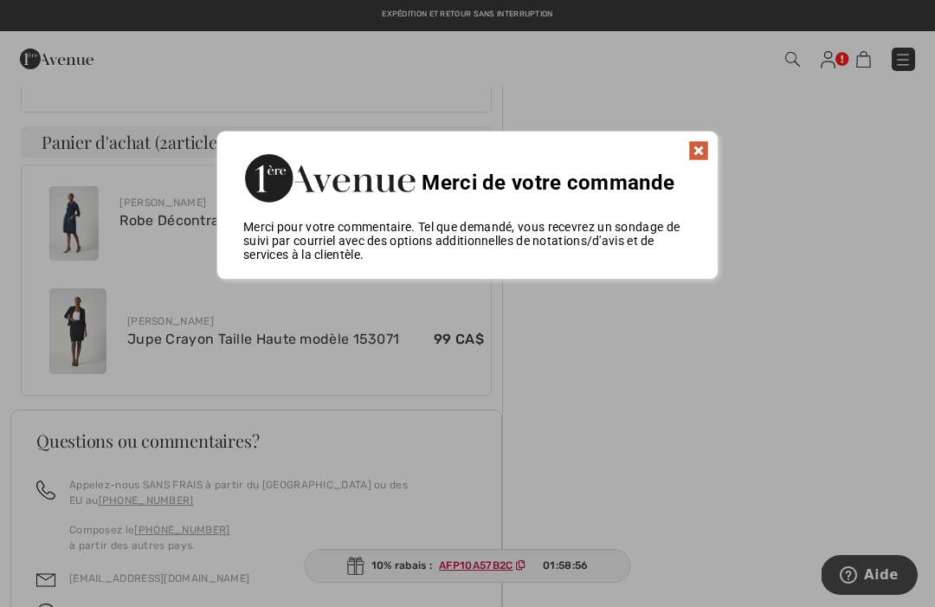
click at [696, 148] on img at bounding box center [699, 150] width 21 height 21
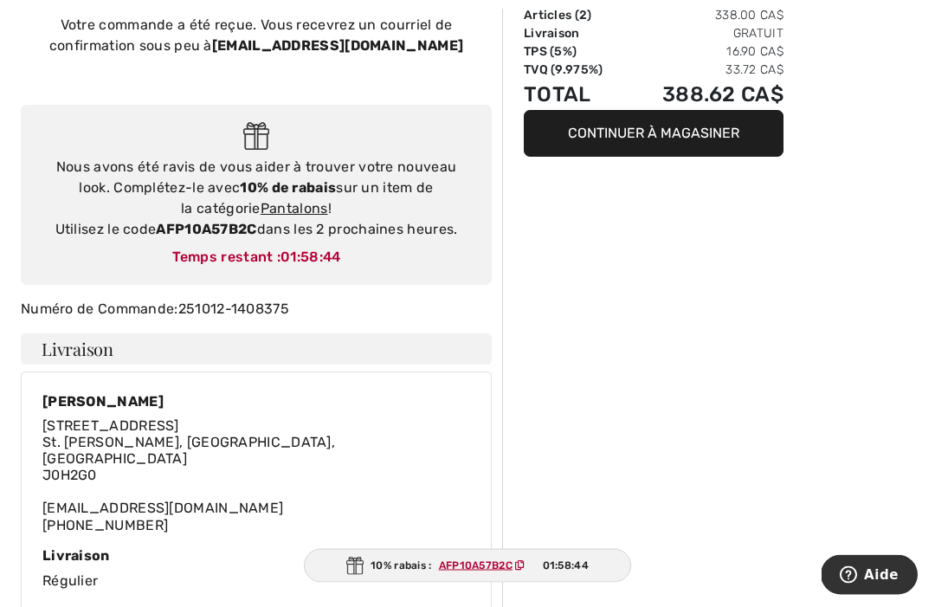
scroll to position [132, 0]
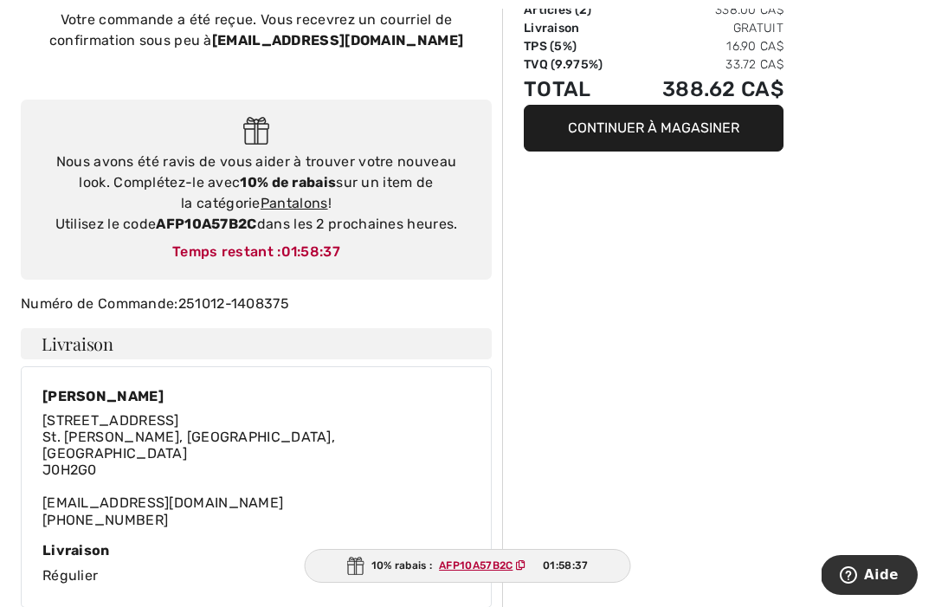
click at [272, 210] on link "Pantalons" at bounding box center [295, 203] width 68 height 16
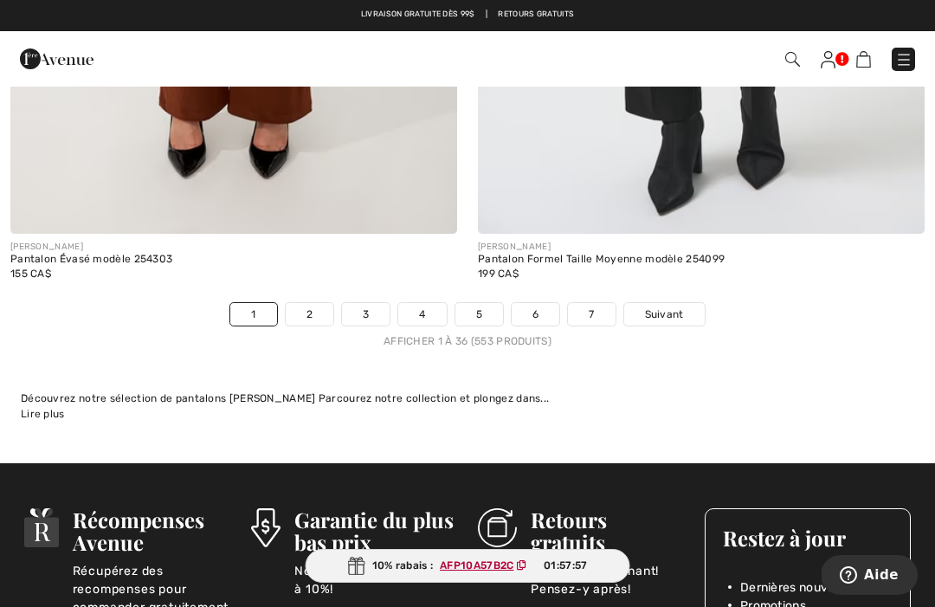
scroll to position [13686, 0]
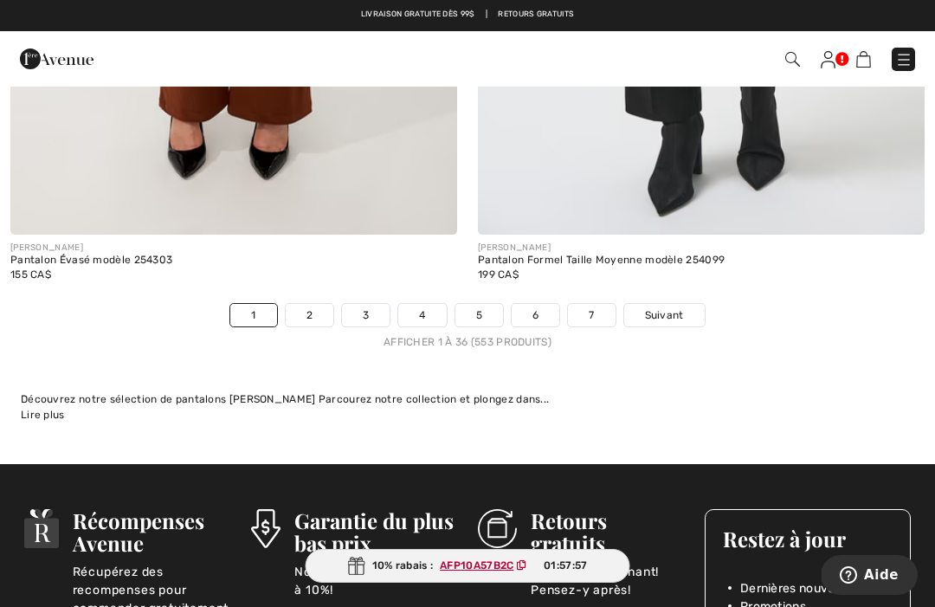
click at [663, 307] on span "Suivant" at bounding box center [664, 315] width 39 height 16
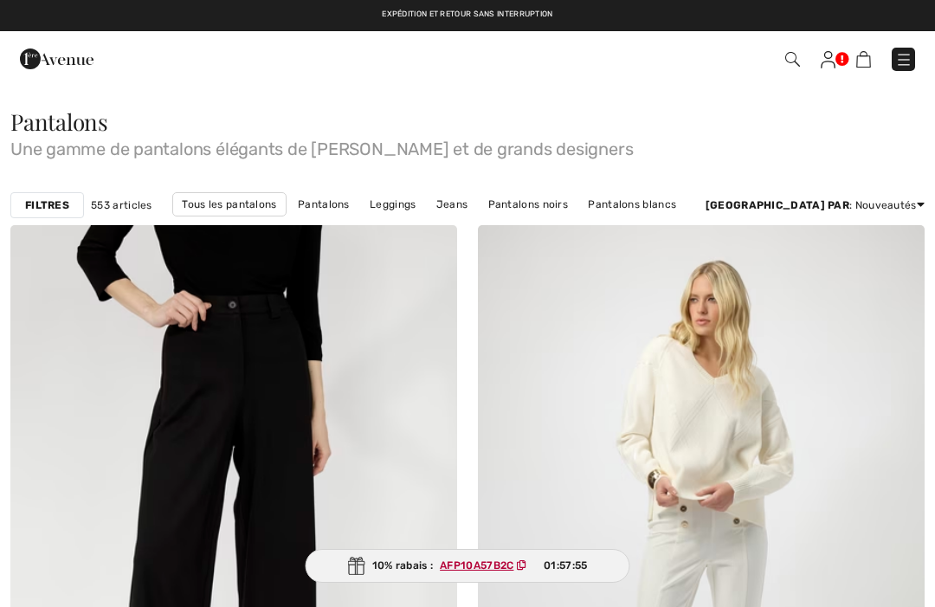
checkbox input "true"
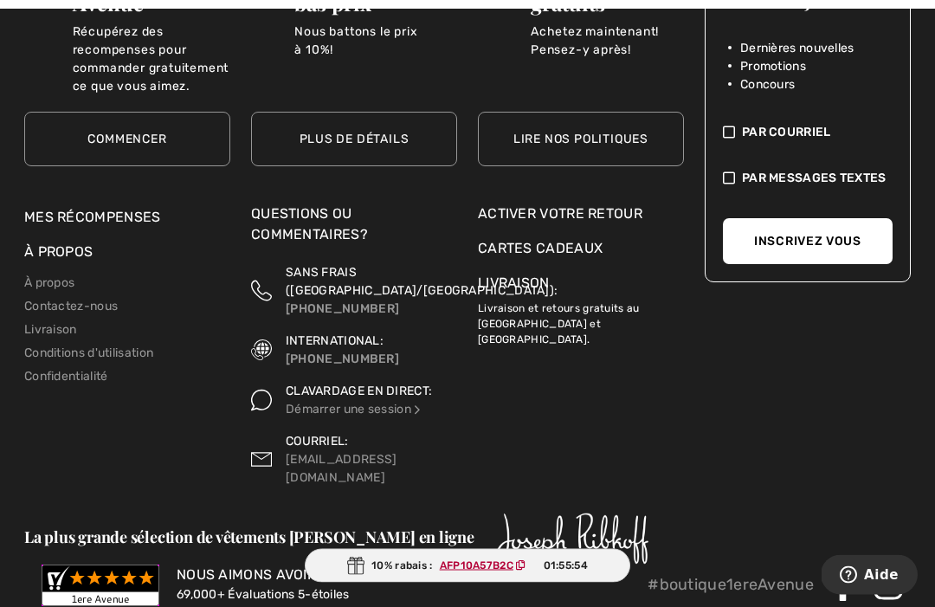
scroll to position [14312, 0]
